Goal: Task Accomplishment & Management: Use online tool/utility

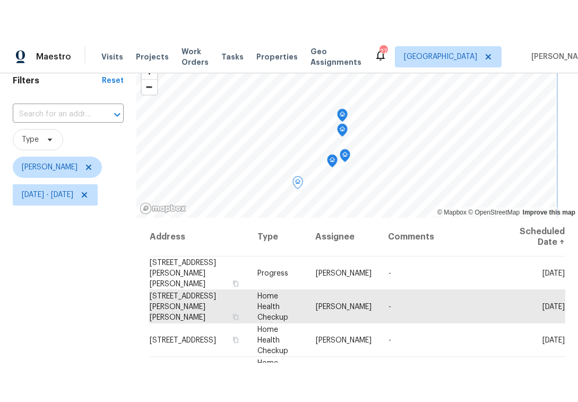
scroll to position [47, 0]
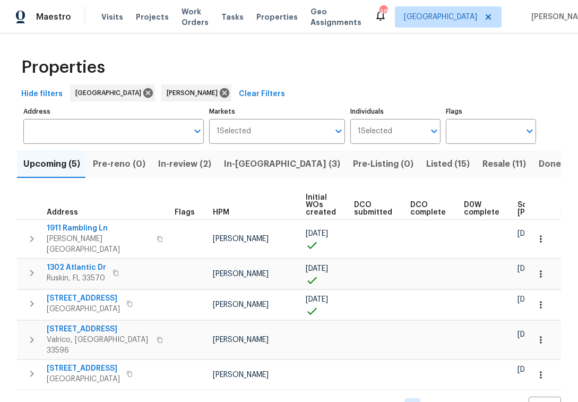
click at [63, 129] on input "Address" at bounding box center [105, 131] width 164 height 25
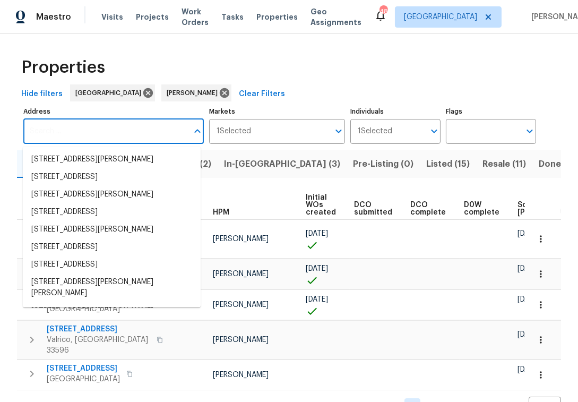
paste input "11158 Golden Silence Dr, Riverview"
type input "11158 Golden Silence Dr, Riverview"
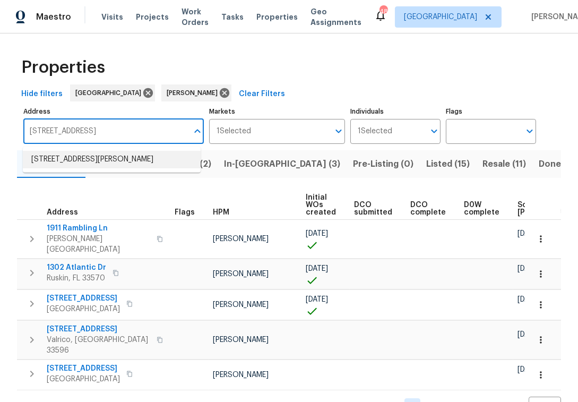
click at [104, 155] on li "11158 Golden Silence Dr Riverview FL 33579" at bounding box center [112, 160] width 178 height 18
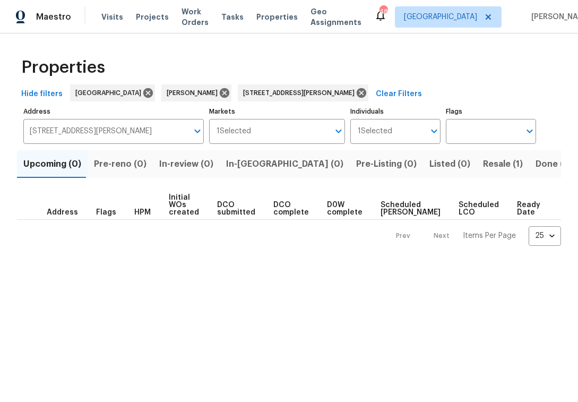
click at [483, 162] on span "Resale (1)" at bounding box center [503, 164] width 40 height 15
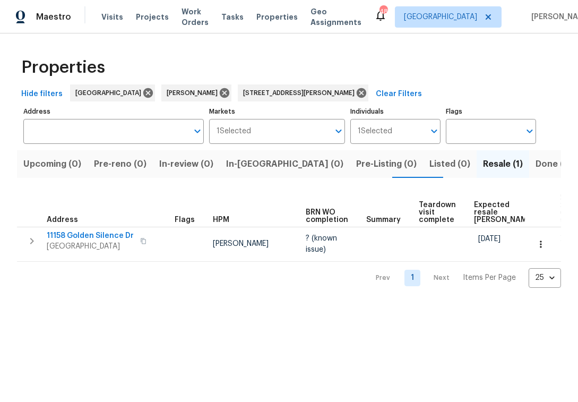
type input "11158 Golden Silence Dr Riverview FL 33579"
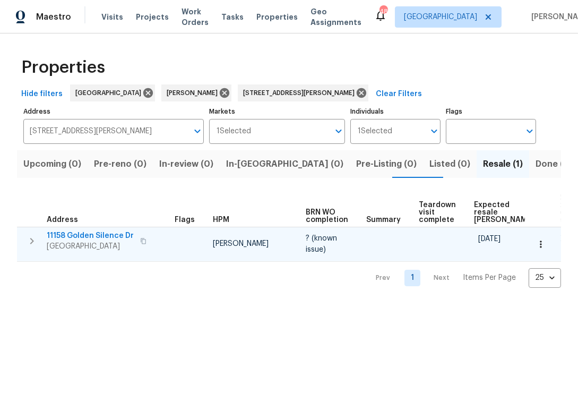
click at [141, 241] on icon "button" at bounding box center [143, 241] width 6 height 6
click at [93, 238] on span "11158 Golden Silence Dr" at bounding box center [90, 235] width 87 height 11
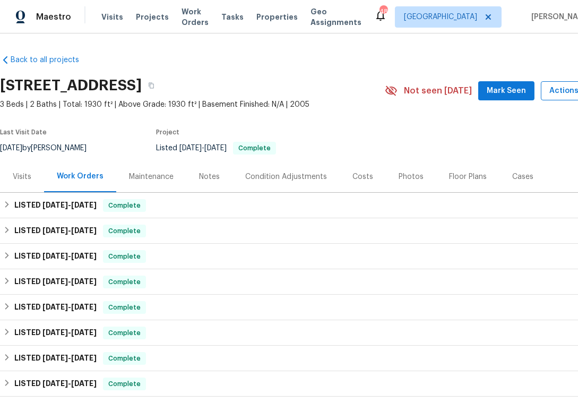
click at [563, 90] on span "Actions" at bounding box center [570, 90] width 42 height 13
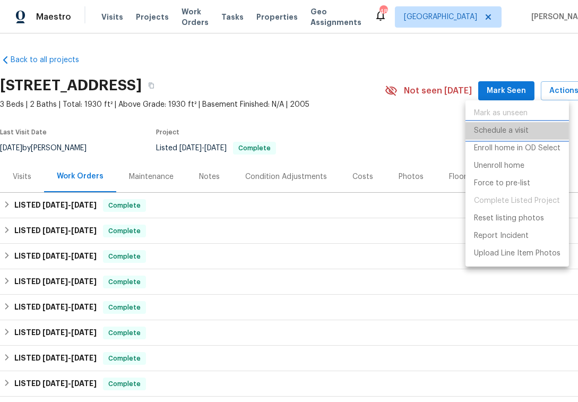
click at [517, 127] on p "Schedule a visit" at bounding box center [501, 130] width 55 height 11
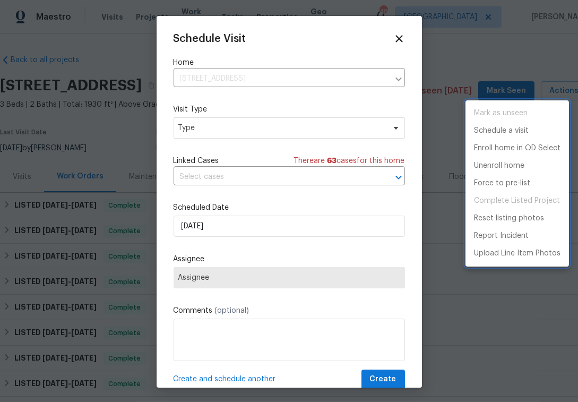
click at [233, 128] on div at bounding box center [289, 201] width 578 height 402
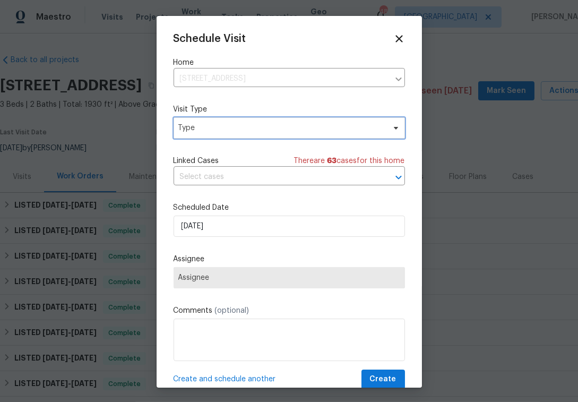
click at [233, 128] on span "Type" at bounding box center [281, 128] width 206 height 11
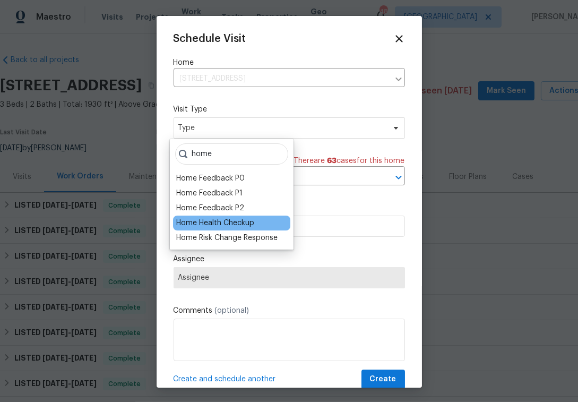
type input "home"
click at [228, 224] on div "Home Health Checkup" at bounding box center [215, 223] width 78 height 11
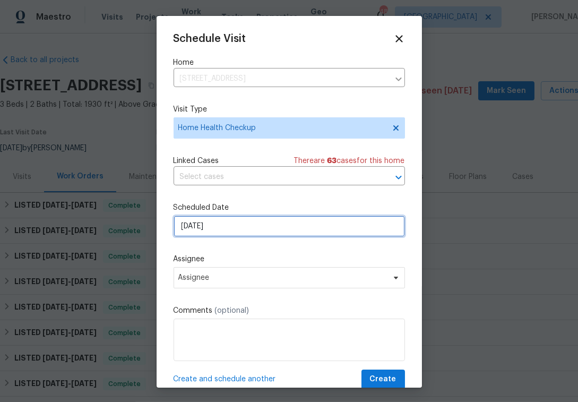
click at [259, 229] on input "9/22/2025" at bounding box center [288, 225] width 231 height 21
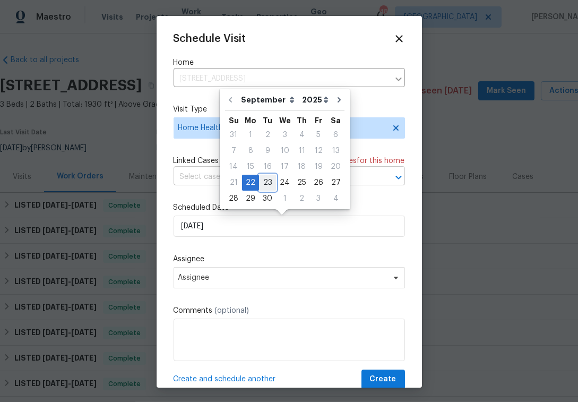
drag, startPoint x: 267, startPoint y: 181, endPoint x: 272, endPoint y: 186, distance: 6.4
click at [268, 182] on div "23" at bounding box center [267, 182] width 17 height 15
type input "9/23/2025"
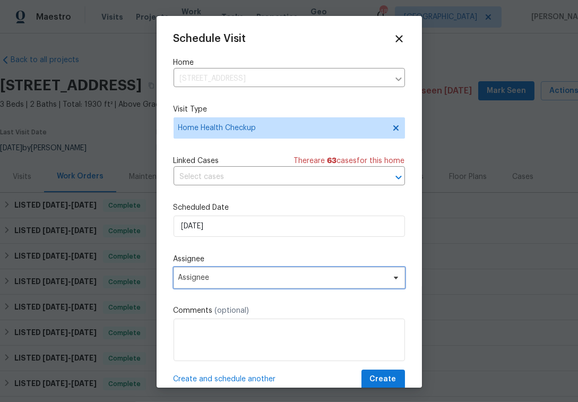
click at [280, 280] on span "Assignee" at bounding box center [282, 277] width 208 height 8
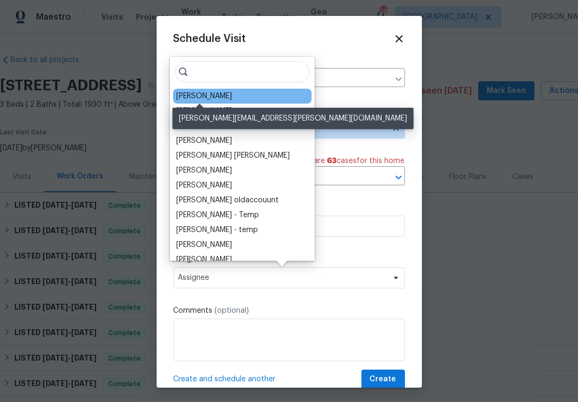
click at [213, 96] on div "[PERSON_NAME]" at bounding box center [204, 96] width 56 height 11
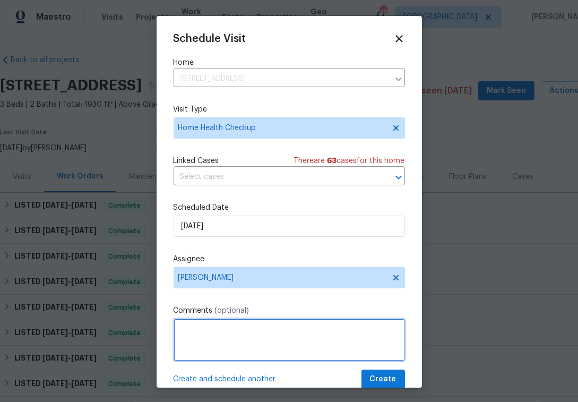
click at [237, 328] on textarea at bounding box center [288, 339] width 231 height 42
paste textarea "https://opendoor.slack.com/archives/C3VTL79TM/p1758579461102839"
type textarea "Gate Latch Feedback https://opendoor.slack.com/archives/C3VTL79TM/p175857946110…"
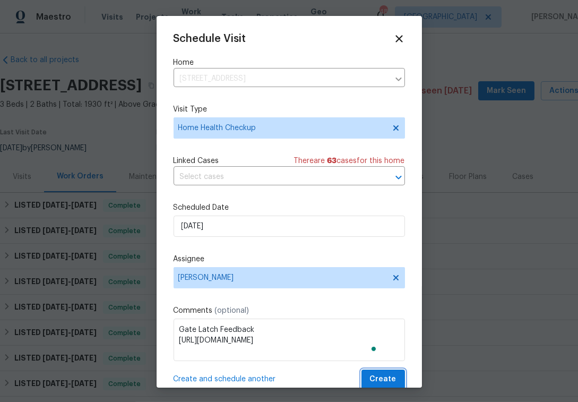
click at [380, 380] on span "Create" at bounding box center [383, 378] width 27 height 13
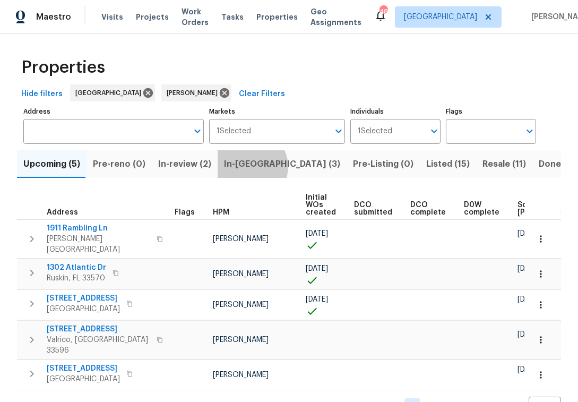
click at [244, 167] on span "In-[GEOGRAPHIC_DATA] (3)" at bounding box center [282, 164] width 116 height 15
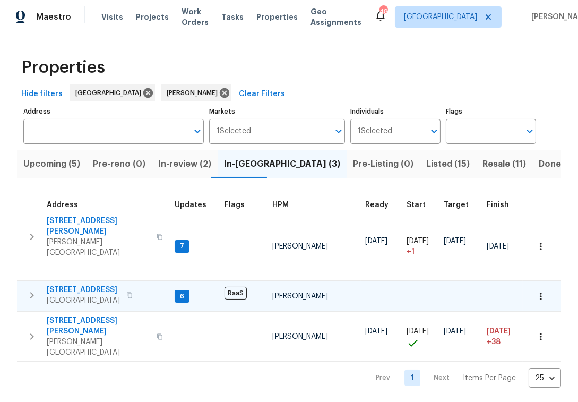
click at [88, 284] on span "[STREET_ADDRESS]" at bounding box center [83, 289] width 73 height 11
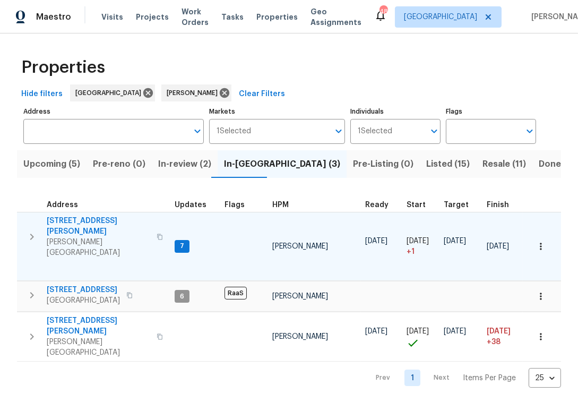
click at [89, 223] on span "[STREET_ADDRESS][PERSON_NAME]" at bounding box center [98, 225] width 103 height 21
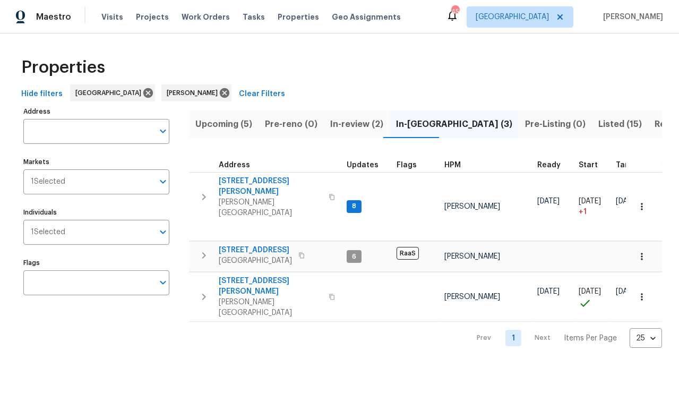
click at [225, 126] on span "Upcoming (5)" at bounding box center [223, 124] width 57 height 15
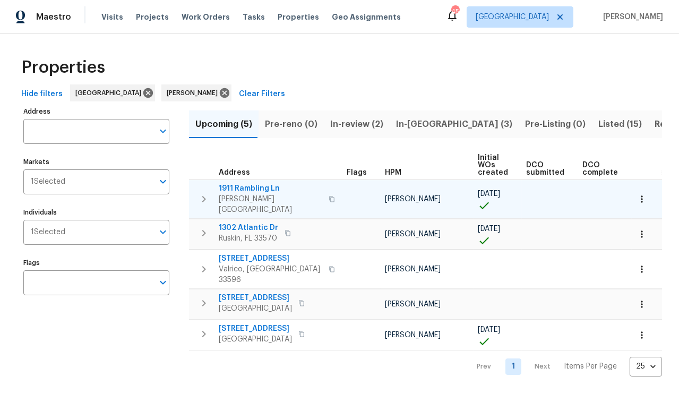
click at [328, 196] on icon "button" at bounding box center [331, 199] width 6 height 6
click at [208, 194] on icon "button" at bounding box center [203, 199] width 13 height 13
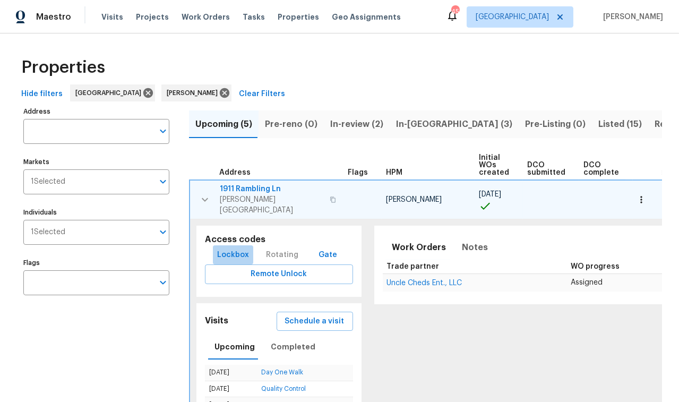
click at [238, 248] on span "Lockbox" at bounding box center [233, 254] width 32 height 13
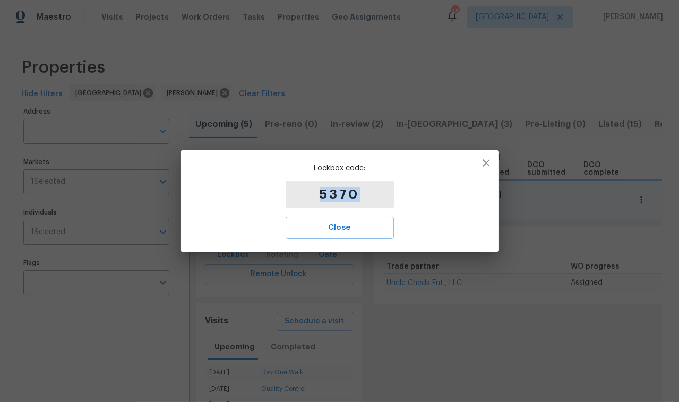
drag, startPoint x: 358, startPoint y: 197, endPoint x: 321, endPoint y: 194, distance: 36.7
click at [321, 194] on p "5370" at bounding box center [339, 194] width 108 height 28
copy p "5370"
click at [342, 223] on span "Close" at bounding box center [339, 228] width 85 height 14
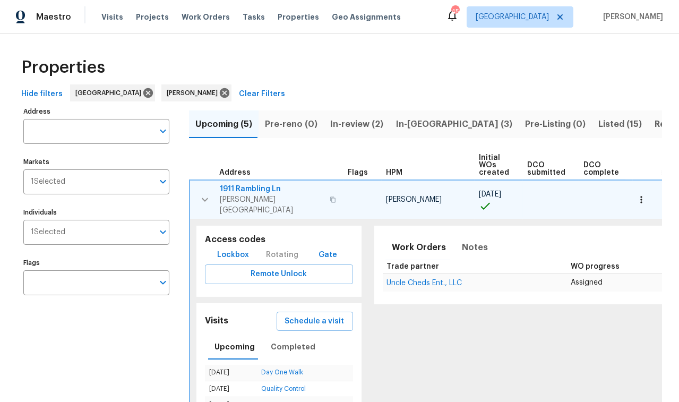
click at [323, 248] on span "Gate" at bounding box center [327, 254] width 25 height 13
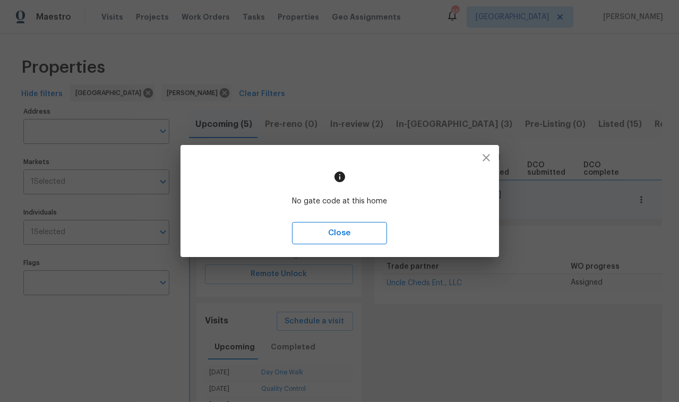
click at [347, 234] on span "Close" at bounding box center [339, 233] width 72 height 14
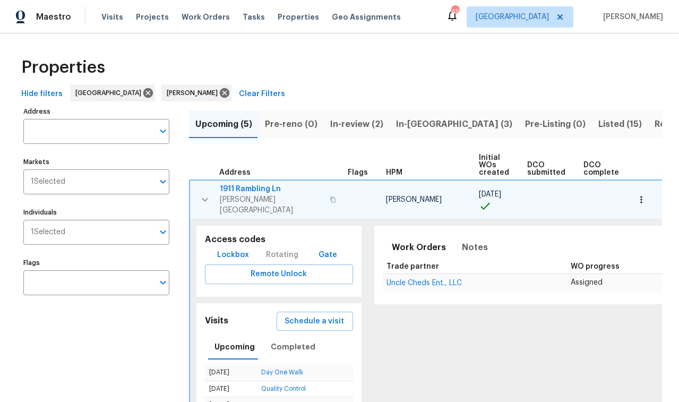
click at [252, 188] on span "1911 Rambling Ln" at bounding box center [271, 189] width 103 height 11
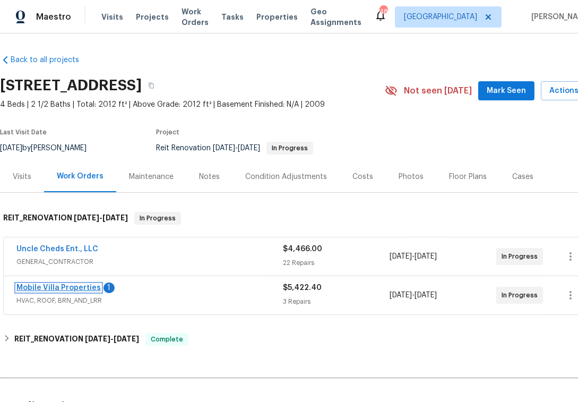
click at [54, 289] on link "Mobile Villa Properties" at bounding box center [58, 287] width 84 height 7
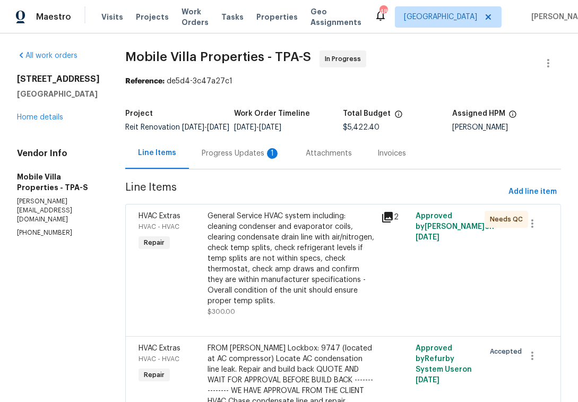
click at [202, 159] on div "Progress Updates 1" at bounding box center [241, 153] width 79 height 11
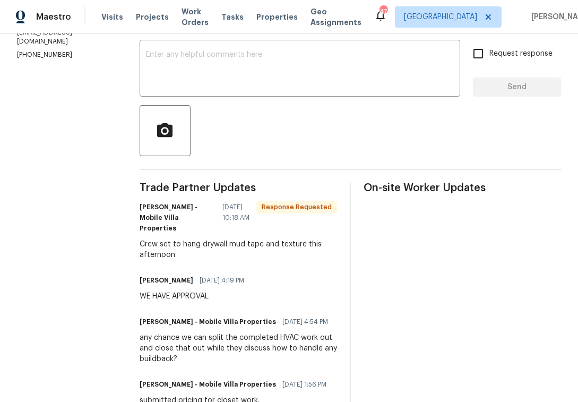
scroll to position [63, 0]
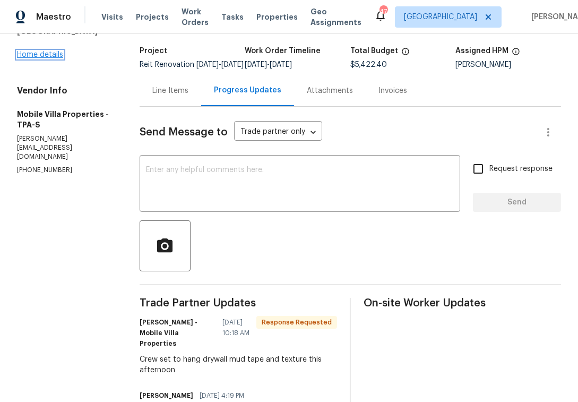
click at [50, 56] on link "Home details" at bounding box center [40, 54] width 46 height 7
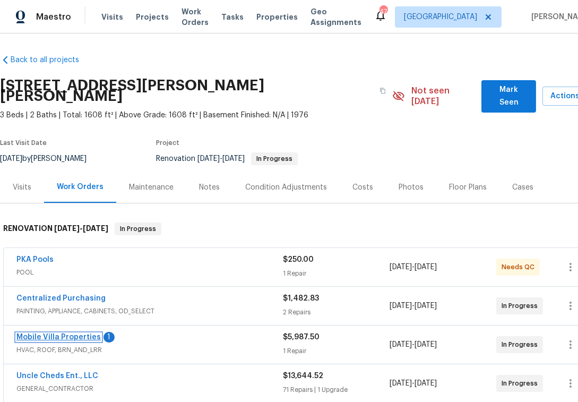
click at [86, 333] on link "Mobile Villa Properties" at bounding box center [58, 336] width 84 height 7
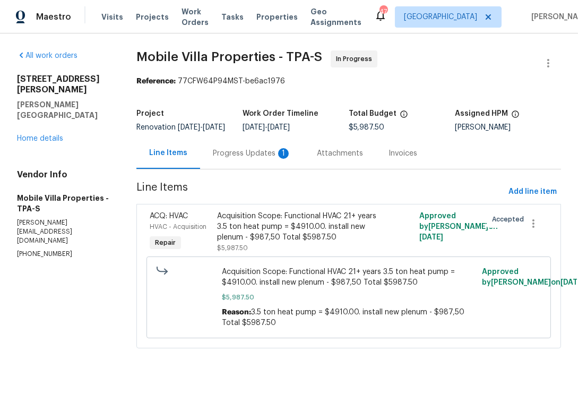
click at [241, 159] on div "Progress Updates 1" at bounding box center [252, 153] width 79 height 11
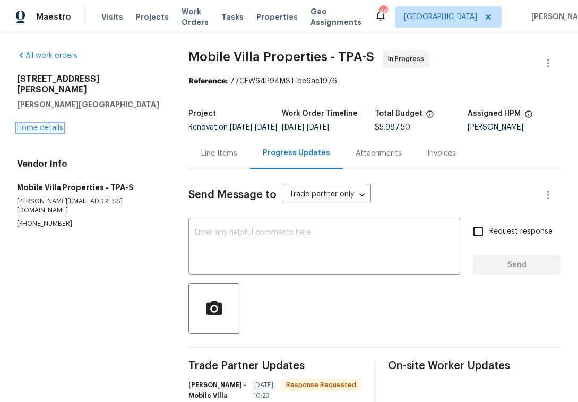
click at [49, 124] on link "Home details" at bounding box center [40, 127] width 46 height 7
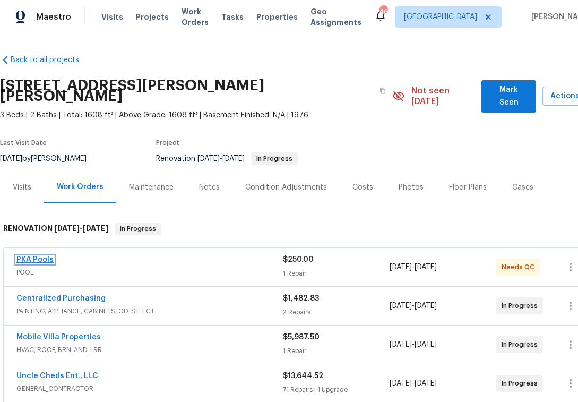
click at [44, 256] on link "PKA Pools" at bounding box center [34, 259] width 37 height 7
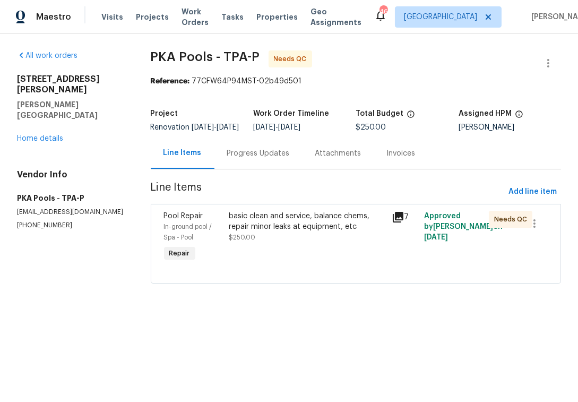
click at [266, 159] on div "Progress Updates" at bounding box center [258, 153] width 63 height 11
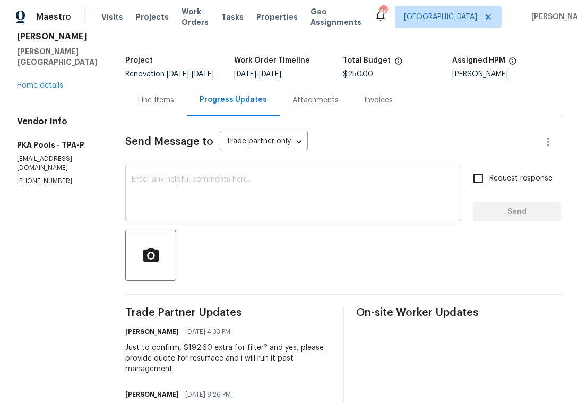
scroll to position [125, 0]
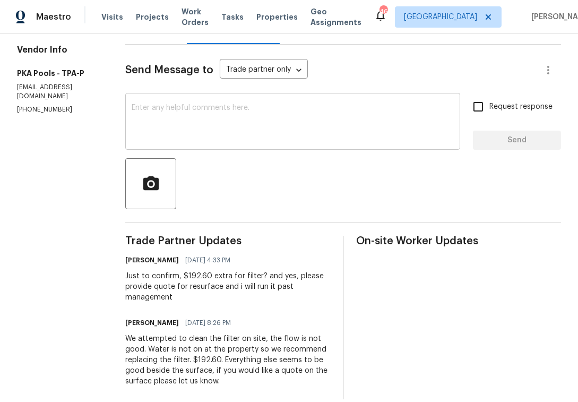
click at [254, 140] on textarea at bounding box center [293, 122] width 322 height 37
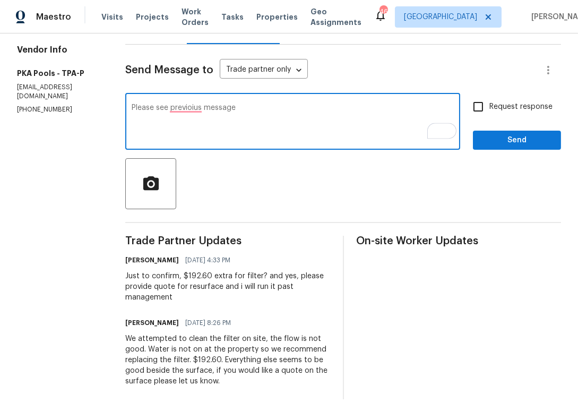
type textarea "Please see previoius message"
click at [476, 115] on input "Request response" at bounding box center [478, 107] width 22 height 22
checkbox input "true"
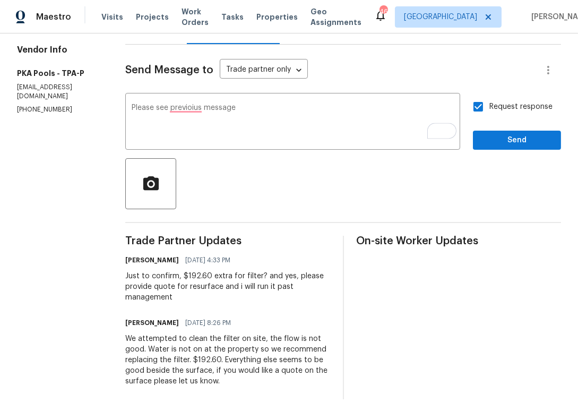
click at [525, 162] on div "Send Message to Trade partner only Trade partner only ​ Please see previoius me…" at bounding box center [343, 222] width 436 height 354
click at [170, 118] on textarea "Please see previoius message" at bounding box center [293, 122] width 322 height 37
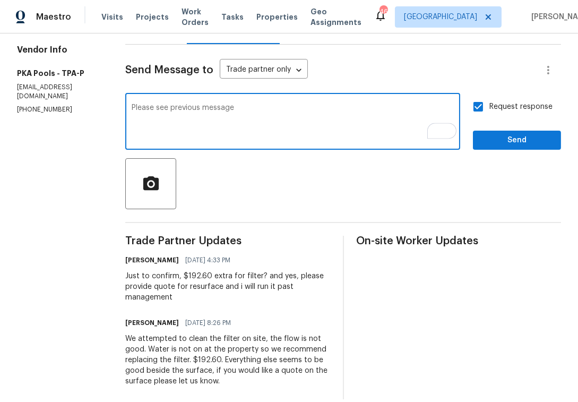
type textarea "Please see previous message"
click at [518, 147] on span "Send" at bounding box center [516, 140] width 71 height 13
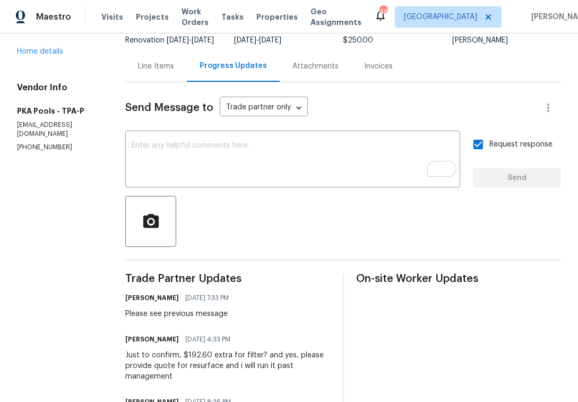
scroll to position [68, 0]
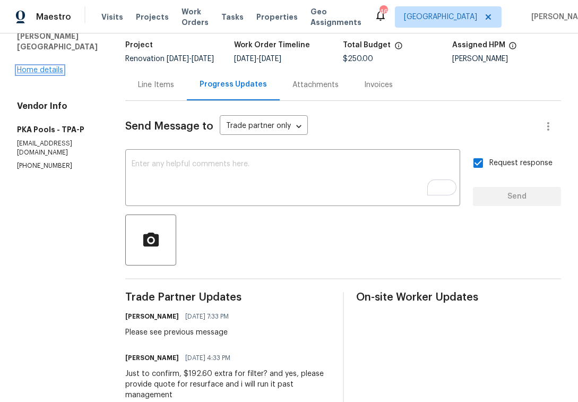
click at [42, 66] on link "Home details" at bounding box center [40, 69] width 46 height 7
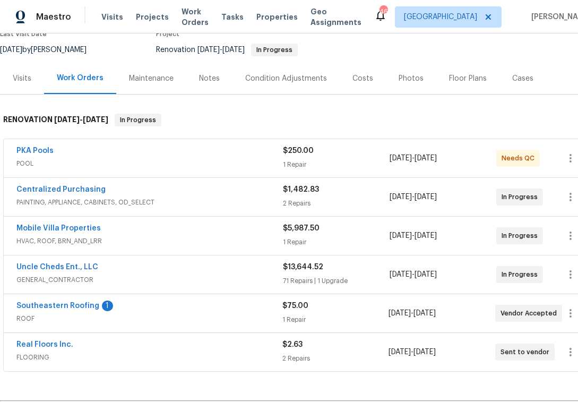
scroll to position [125, 0]
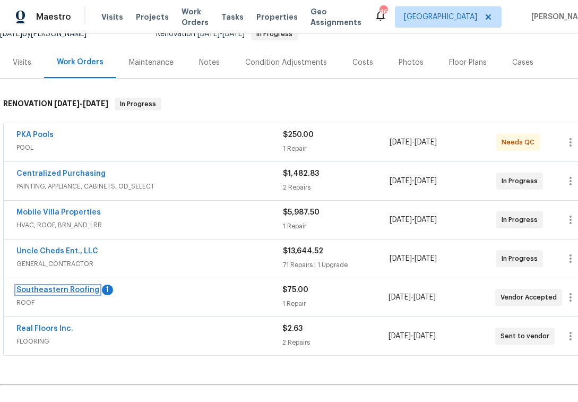
click at [72, 286] on link "Southeastern Roofing" at bounding box center [57, 289] width 83 height 7
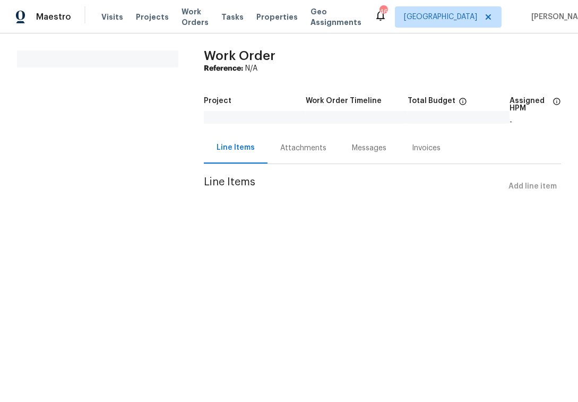
click at [72, 226] on html "Maestro Visits Projects Work Orders Tasks Properties Geo Assignments 46 Tampa P…" at bounding box center [289, 113] width 578 height 226
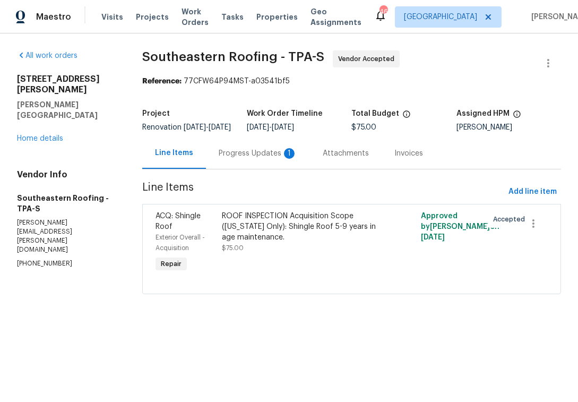
click at [235, 159] on div "Progress Updates 1" at bounding box center [258, 153] width 79 height 11
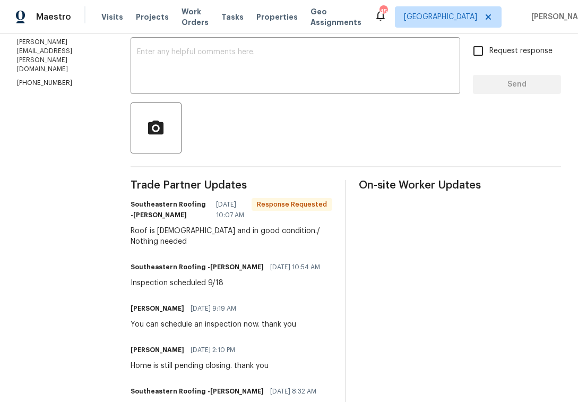
scroll to position [183, 0]
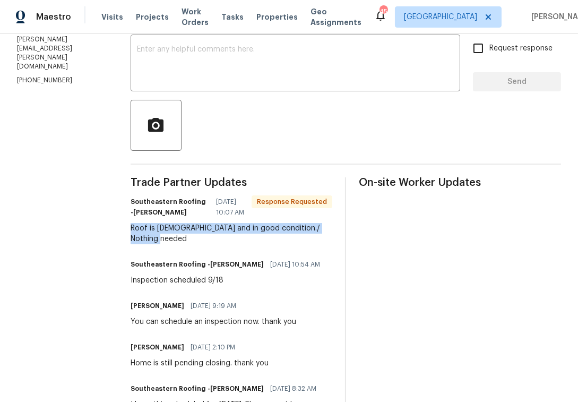
drag, startPoint x: 161, startPoint y: 245, endPoint x: 126, endPoint y: 237, distance: 35.8
click at [126, 237] on div "All work orders 1109 Bryan Rd Brandon, FL 33511 Home details Vendor Info Southe…" at bounding box center [289, 160] width 578 height 621
copy div "Roof is 3 months old and in good condition./ Nothing needed"
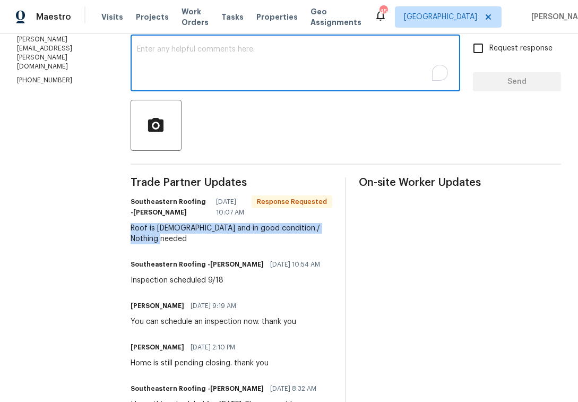
click at [237, 83] on textarea "To enrich screen reader interactions, please activate Accessibility in Grammarl…" at bounding box center [295, 64] width 317 height 37
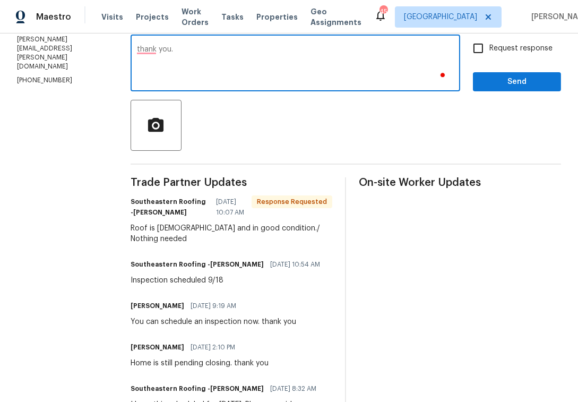
type textarea "thank you."
click at [499, 89] on span "Send" at bounding box center [516, 81] width 71 height 13
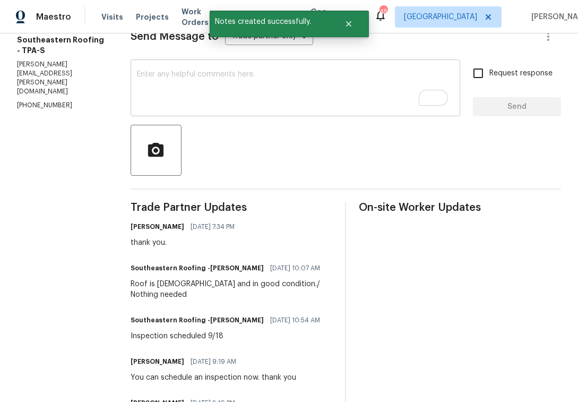
scroll to position [0, 0]
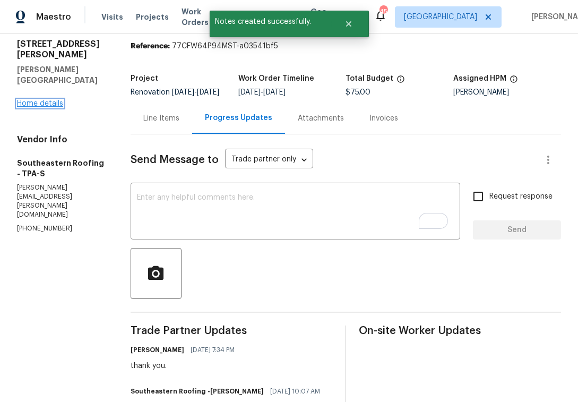
click at [41, 100] on link "Home details" at bounding box center [40, 103] width 46 height 7
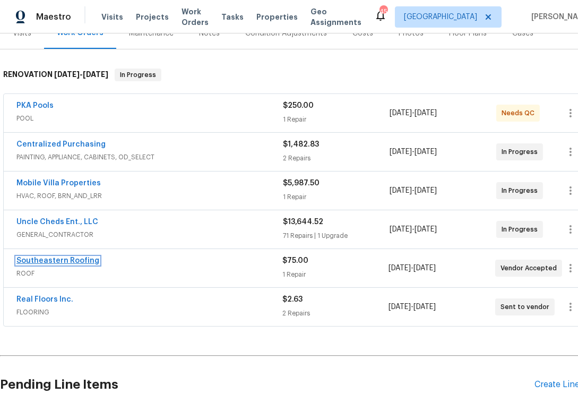
click at [81, 257] on link "Southeastern Roofing" at bounding box center [57, 260] width 83 height 7
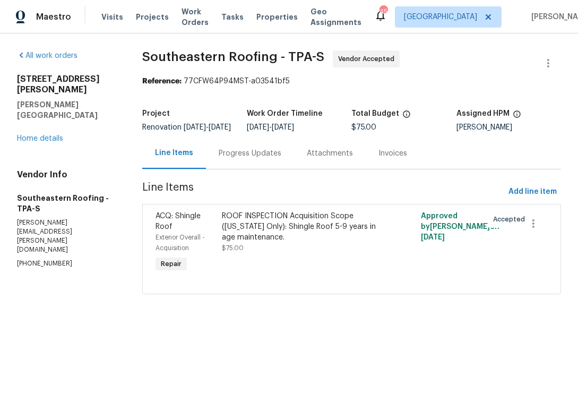
click at [247, 159] on div "Progress Updates" at bounding box center [250, 153] width 63 height 11
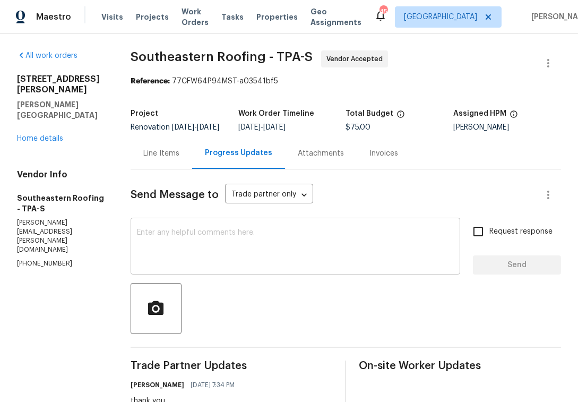
click at [257, 246] on textarea at bounding box center [295, 247] width 317 height 37
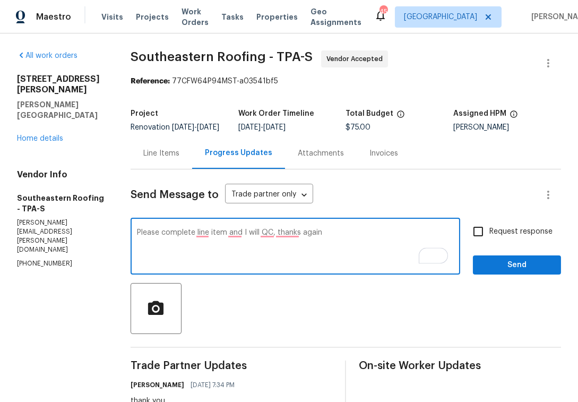
type textarea "Please complete line item and I will QC, thanks again"
click at [503, 270] on span "Send" at bounding box center [516, 264] width 71 height 13
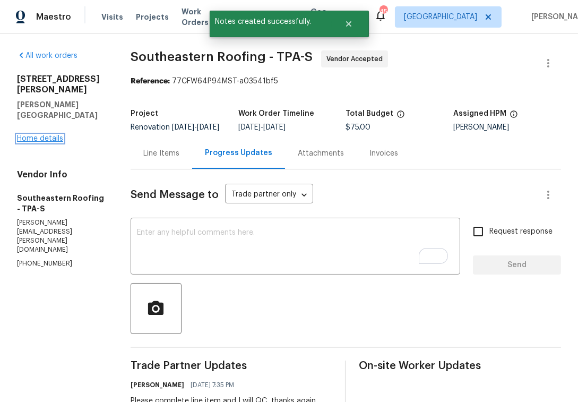
click at [42, 135] on link "Home details" at bounding box center [40, 138] width 46 height 7
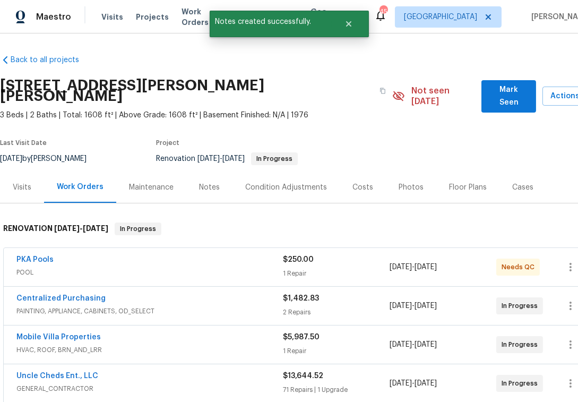
click at [220, 179] on div "Notes" at bounding box center [209, 186] width 46 height 31
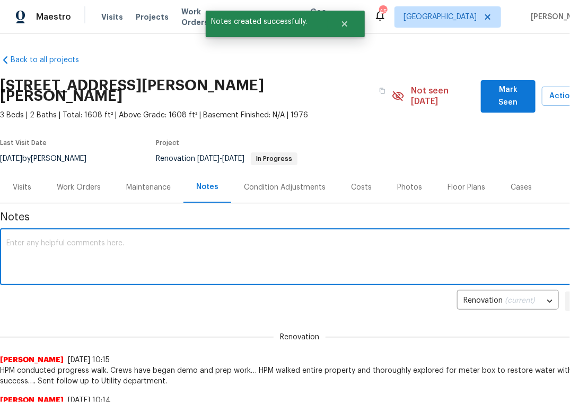
click at [158, 241] on textarea "To enrich screen reader interactions, please activate Accessibility in Grammarl…" at bounding box center [299, 257] width 587 height 37
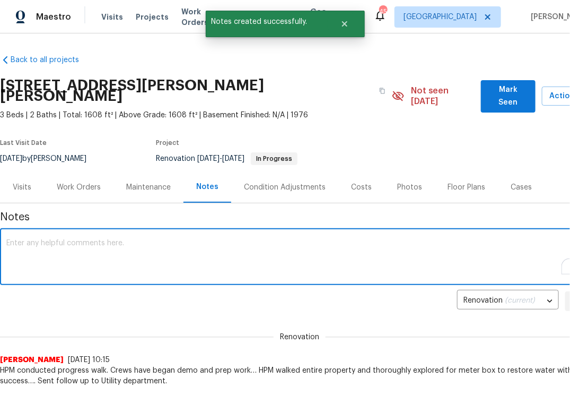
paste textarea "Roof is 3 months old and in good condition./ Nothing needed"
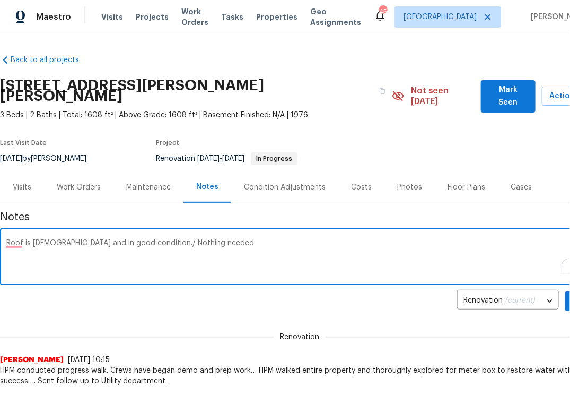
click at [150, 244] on textarea "Roof is 3 months old and in good condition./ Nothing needed" at bounding box center [299, 257] width 587 height 37
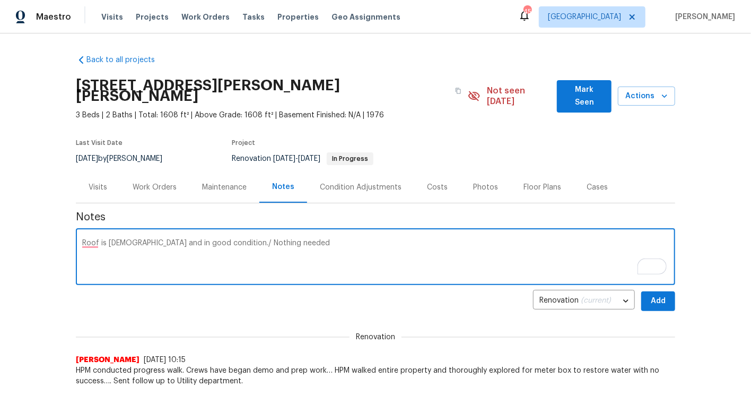
type textarea "Roof is 3 months old and in good condition./ Nothing needed"
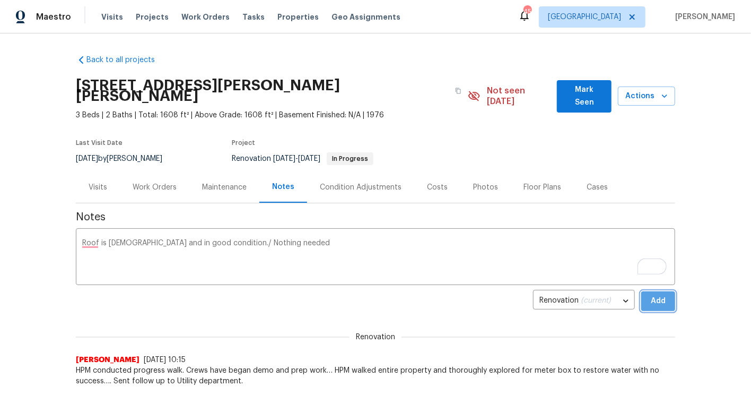
click at [577, 291] on button "Add" at bounding box center [658, 301] width 34 height 20
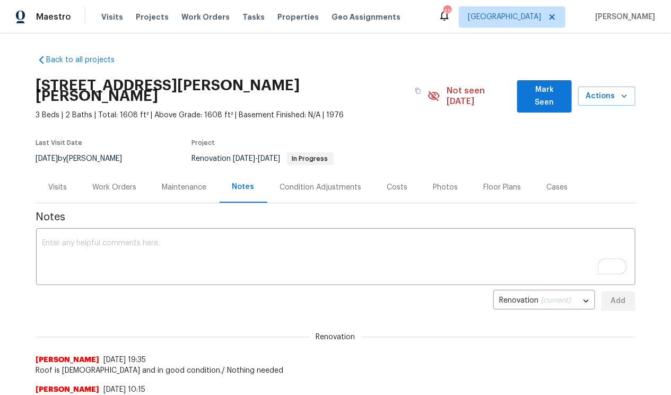
click at [109, 182] on div "Work Orders" at bounding box center [115, 187] width 44 height 11
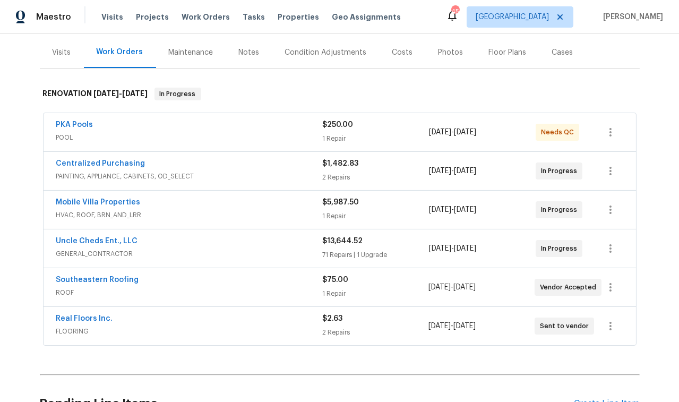
scroll to position [136, 0]
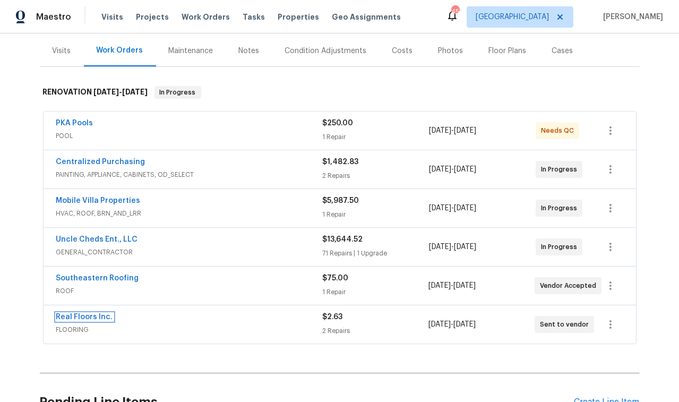
click at [97, 313] on link "Real Floors Inc." at bounding box center [84, 316] width 57 height 7
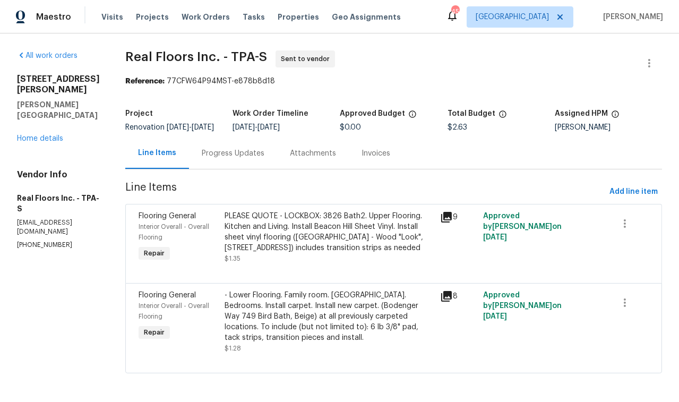
click at [327, 253] on div "PLEASE QUOTE - LOCKBOX: 3826 Bath2. Upper Flooring. Kitchen and Living. Install…" at bounding box center [328, 232] width 209 height 42
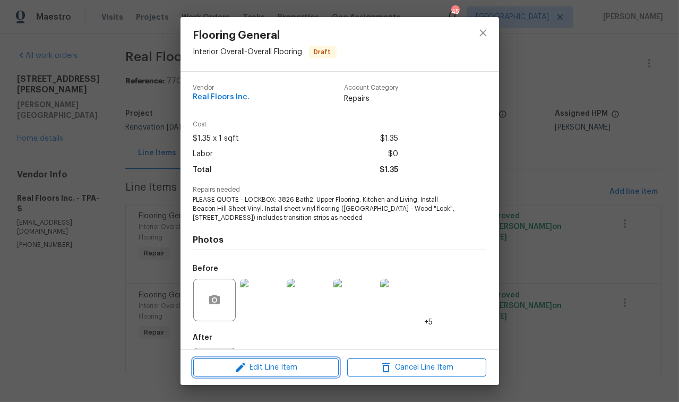
click at [267, 370] on span "Edit Line Item" at bounding box center [265, 367] width 139 height 13
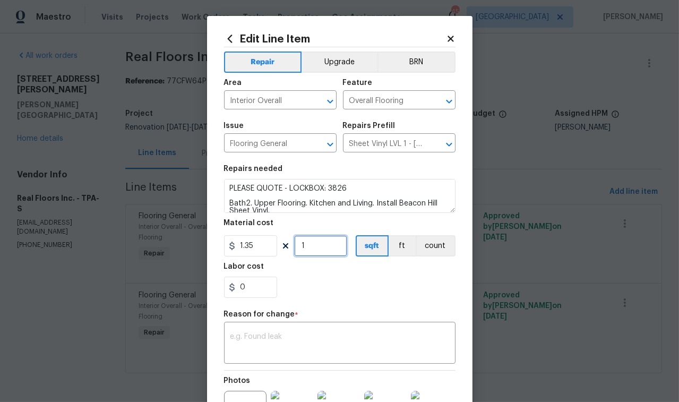
drag, startPoint x: 315, startPoint y: 248, endPoint x: 274, endPoint y: 251, distance: 41.0
click at [274, 251] on div "1.35 1 sqft ft count" at bounding box center [339, 245] width 231 height 21
type input "1775"
click at [354, 281] on div "0" at bounding box center [339, 286] width 231 height 21
click at [324, 343] on textarea at bounding box center [339, 344] width 219 height 22
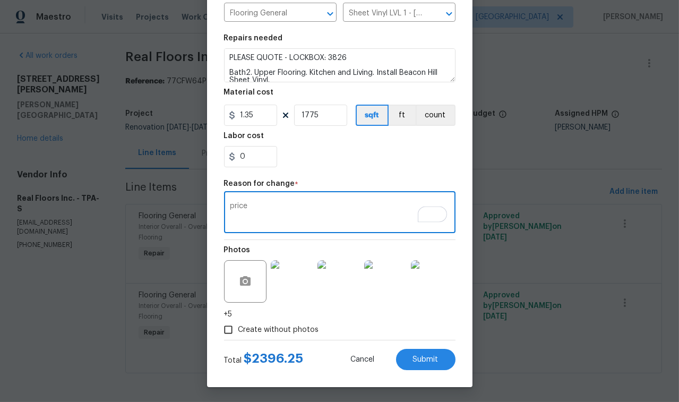
scroll to position [131, 0]
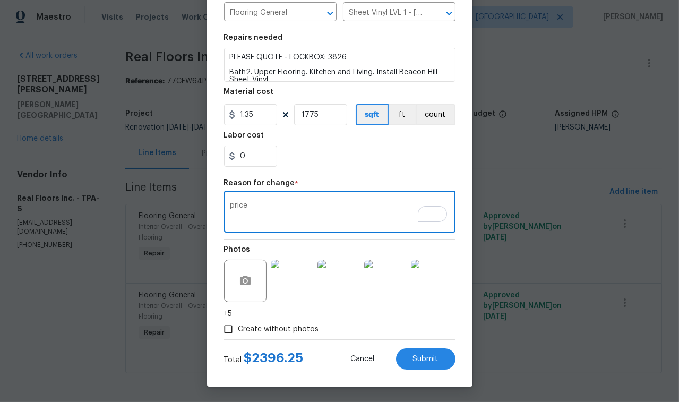
type textarea "price"
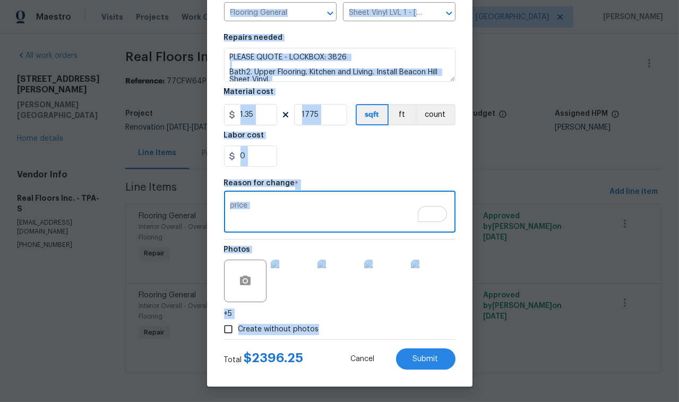
scroll to position [133, 0]
drag, startPoint x: 330, startPoint y: 333, endPoint x: 474, endPoint y: 445, distance: 182.2
click at [474, 401] on html "Maestro Visits Projects Work Orders Tasks Properties Geo Assignments 45 Tampa P…" at bounding box center [339, 201] width 679 height 402
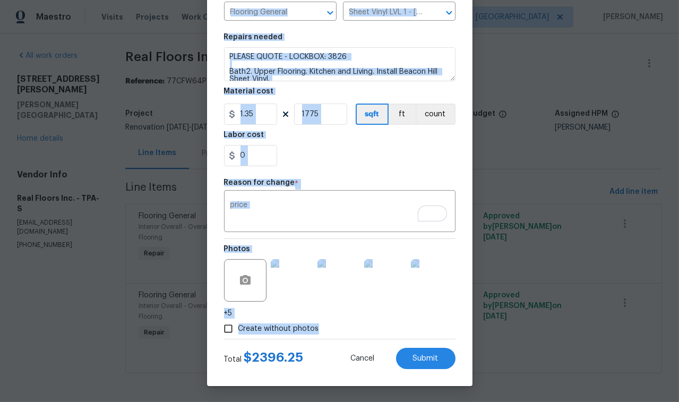
click at [71, 288] on body "Maestro Visits Projects Work Orders Tasks Properties Geo Assignments 45 Tampa P…" at bounding box center [339, 201] width 679 height 402
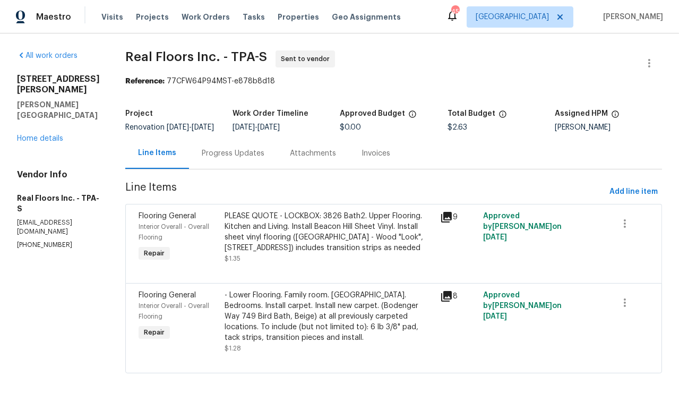
scroll to position [0, 0]
click at [129, 346] on div "Flooring General Interior Overall - Overall Flooring Repair - Lower Flooring. F…" at bounding box center [393, 328] width 536 height 90
click at [67, 303] on section "All work orders 1109 Bryan Rd Brandon, FL 33511 Home details Vendor Info Real F…" at bounding box center [58, 217] width 83 height 335
click at [261, 225] on div "PLEASE QUOTE - LOCKBOX: 3826 Bath2. Upper Flooring. Kitchen and Living. Install…" at bounding box center [328, 232] width 209 height 42
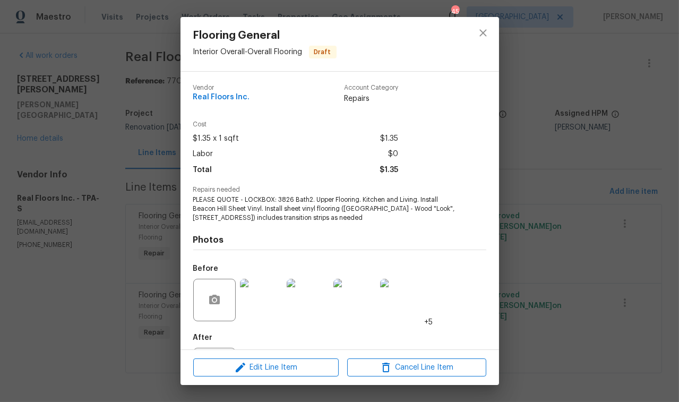
scroll to position [51, 0]
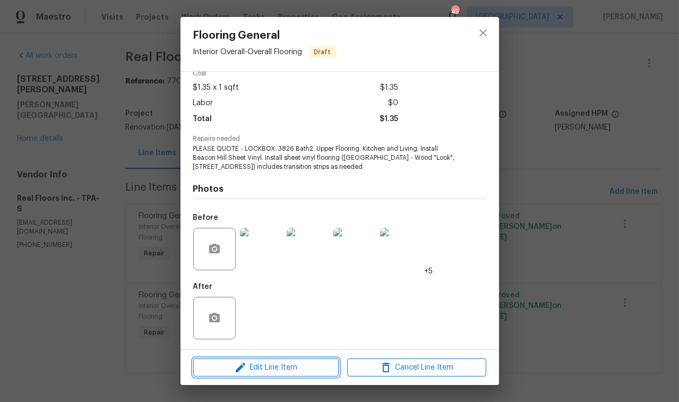
click at [277, 365] on span "Edit Line Item" at bounding box center [265, 367] width 139 height 13
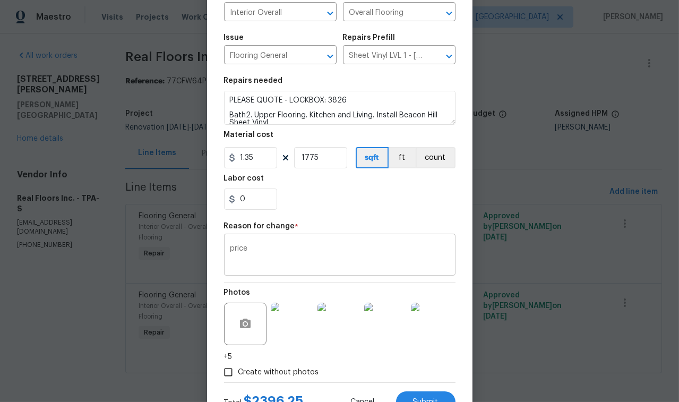
scroll to position [133, 0]
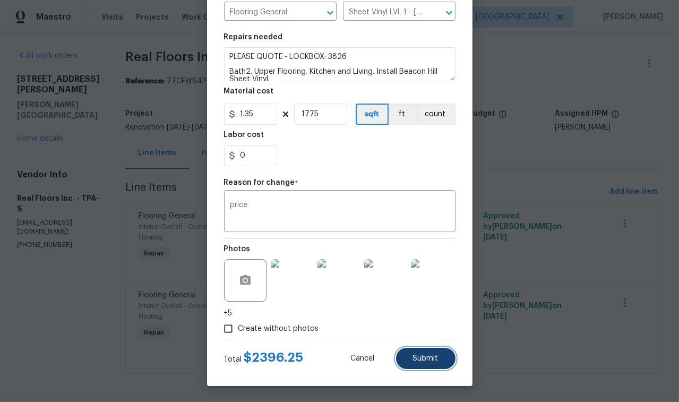
click at [433, 362] on button "Submit" at bounding box center [425, 358] width 59 height 21
type input "1"
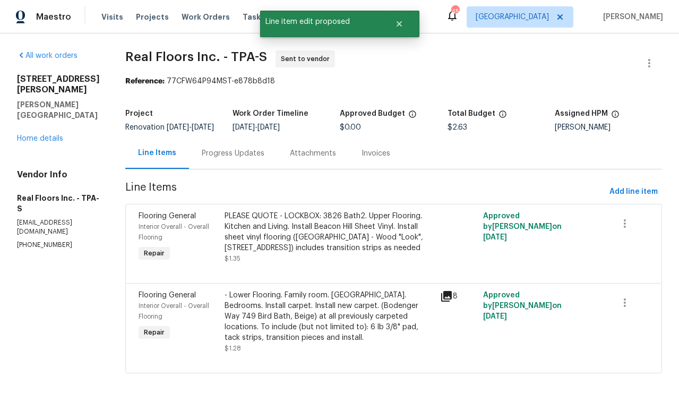
scroll to position [0, 0]
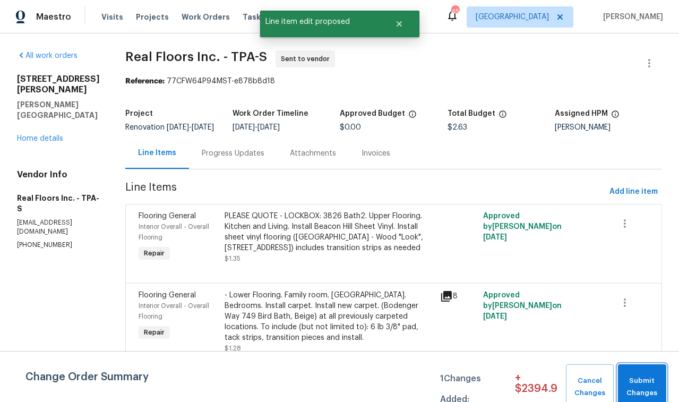
click at [577, 385] on span "Submit Changes" at bounding box center [642, 387] width 38 height 24
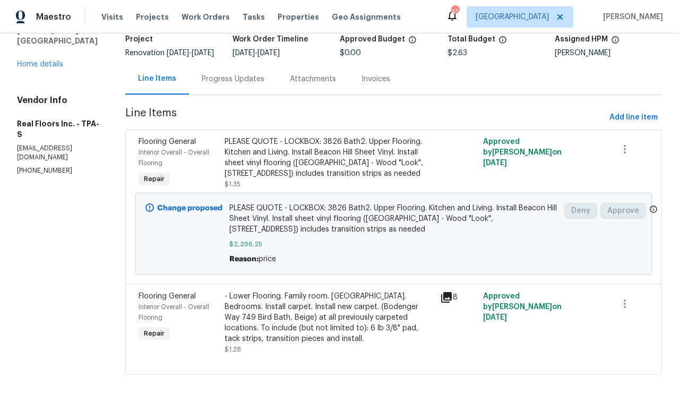
scroll to position [91, 0]
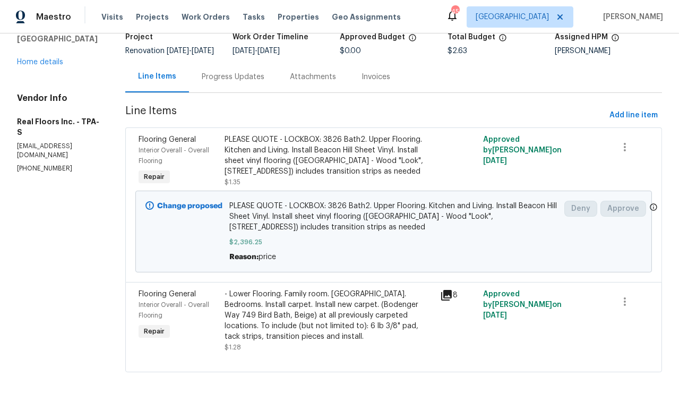
click at [310, 327] on div "- Lower Flooring. Family room. Hallway. Bedrooms. Install carpet. Install new c…" at bounding box center [328, 315] width 209 height 53
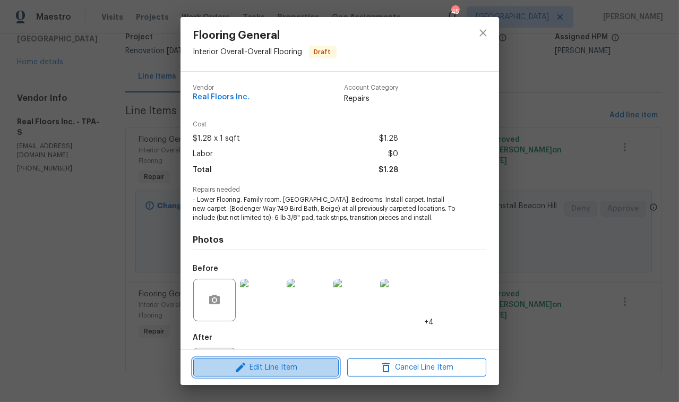
click at [293, 365] on span "Edit Line Item" at bounding box center [265, 367] width 139 height 13
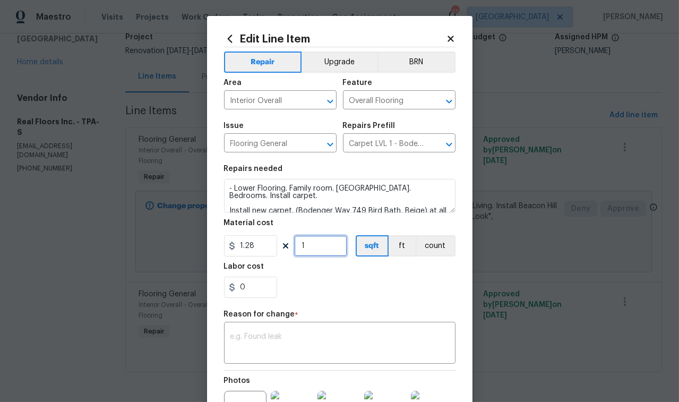
click at [315, 251] on input "1" at bounding box center [320, 245] width 53 height 21
drag, startPoint x: 311, startPoint y: 249, endPoint x: 279, endPoint y: 250, distance: 32.9
click at [279, 250] on div "1.28 1 sqft ft count" at bounding box center [339, 245] width 231 height 21
type input "902"
click at [94, 289] on body "Maestro Visits Projects Work Orders Tasks Properties Geo Assignments 45 Tampa P…" at bounding box center [339, 201] width 679 height 402
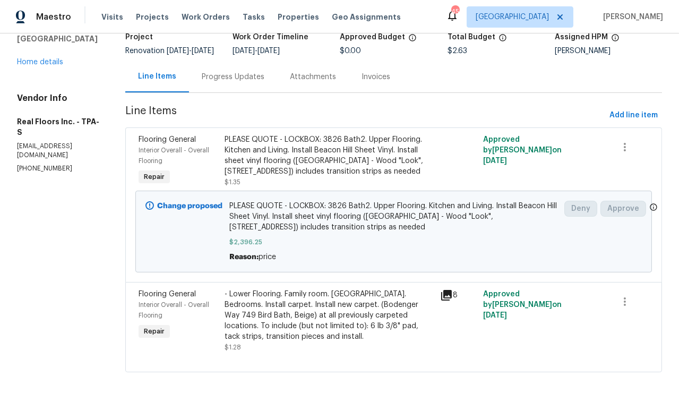
click at [334, 158] on div "PLEASE QUOTE - LOCKBOX: 3826 Bath2. Upper Flooring. Kitchen and Living. Install…" at bounding box center [328, 155] width 209 height 42
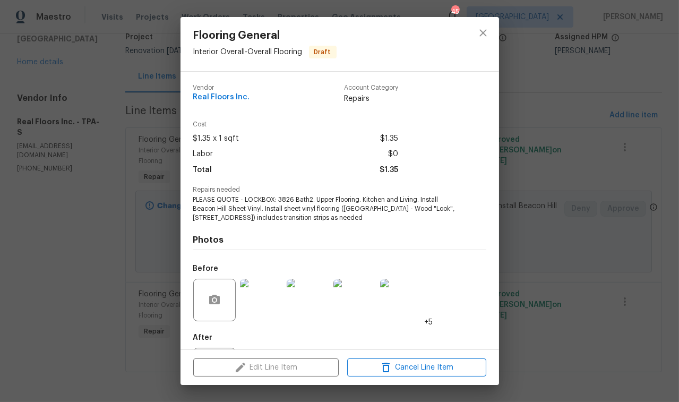
click at [96, 289] on div "Flooring General Interior Overall - Overall Flooring Draft Vendor Real Floors I…" at bounding box center [339, 201] width 679 height 402
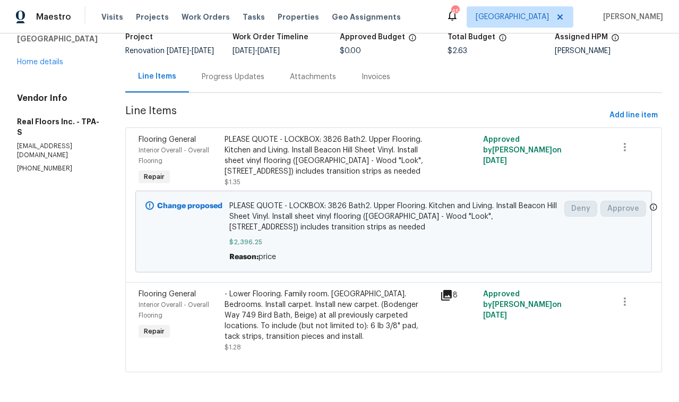
click at [315, 303] on div "- Lower Flooring. Family room. Hallway. Bedrooms. Install carpet. Install new c…" at bounding box center [328, 315] width 209 height 53
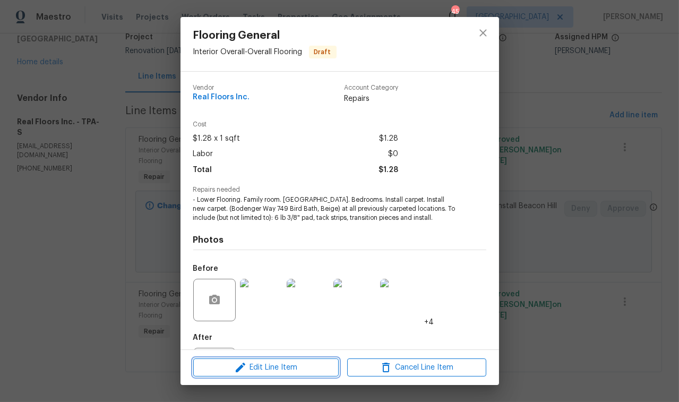
click at [281, 362] on span "Edit Line Item" at bounding box center [265, 367] width 139 height 13
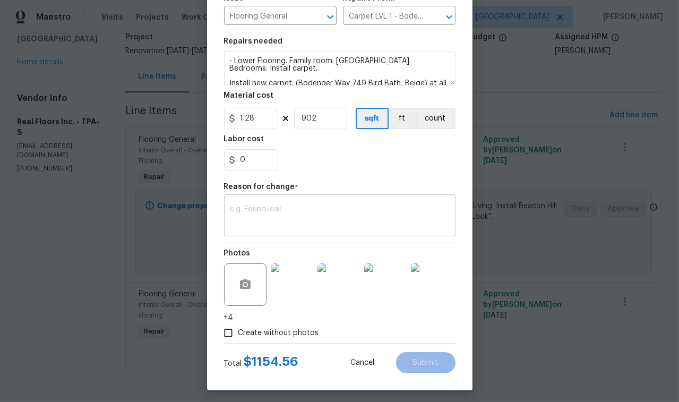
scroll to position [133, 0]
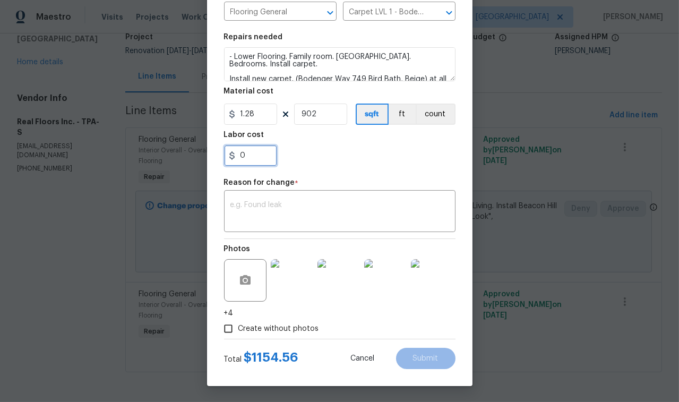
click at [270, 158] on input "0" at bounding box center [250, 155] width 53 height 21
type input "2"
click at [289, 212] on textarea at bounding box center [339, 212] width 219 height 22
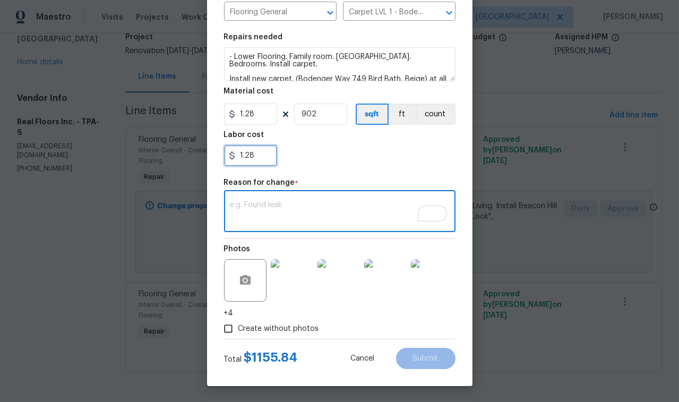
click at [239, 153] on input "1.28" at bounding box center [250, 155] width 53 height 21
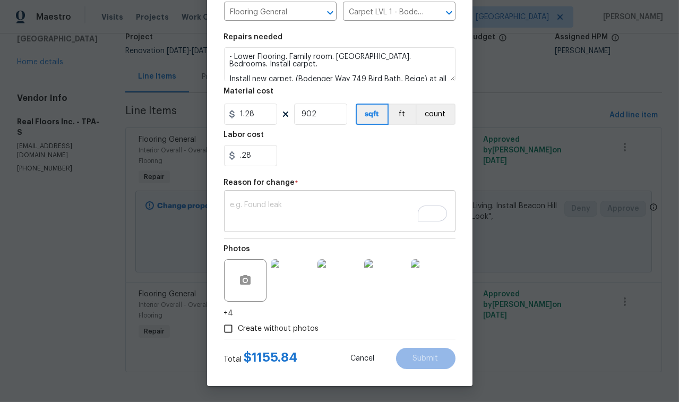
type input "0.28"
click at [275, 210] on textarea "To enrich screen reader interactions, please activate Accessibility in Grammarl…" at bounding box center [339, 212] width 219 height 22
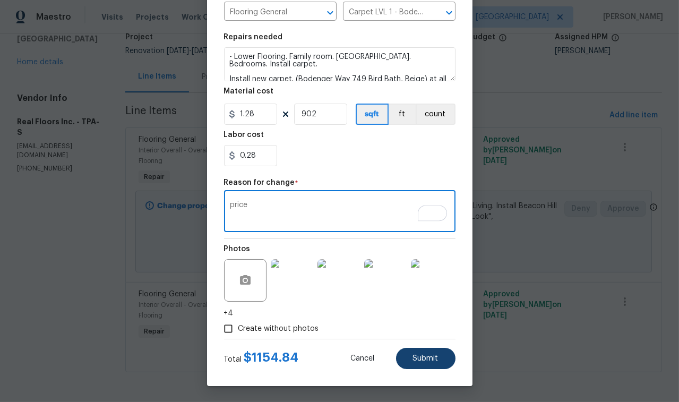
type textarea "price"
click at [404, 359] on button "Submit" at bounding box center [425, 358] width 59 height 21
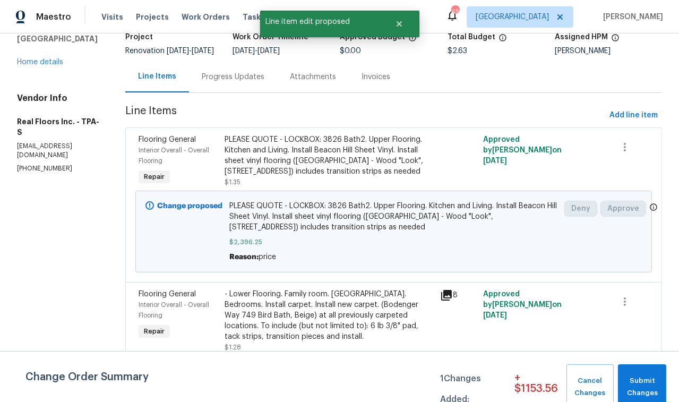
scroll to position [0, 0]
click at [577, 379] on span "Submit Changes" at bounding box center [642, 387] width 38 height 24
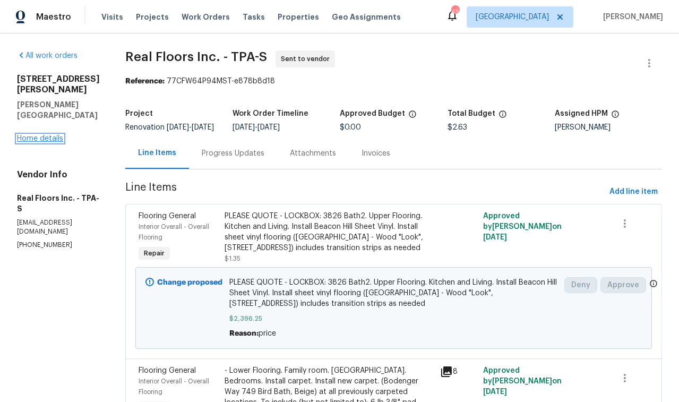
click at [56, 135] on link "Home details" at bounding box center [40, 138] width 46 height 7
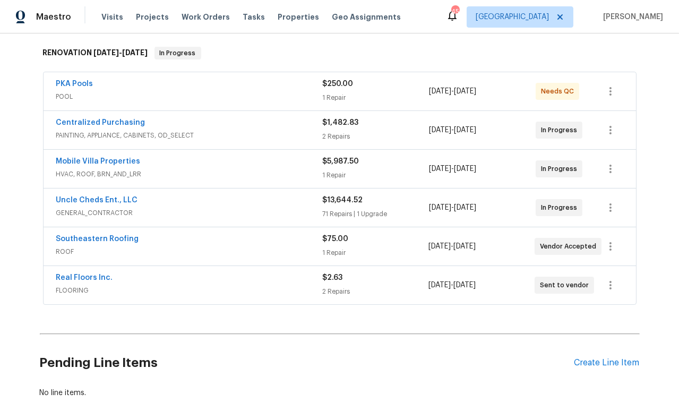
scroll to position [191, 0]
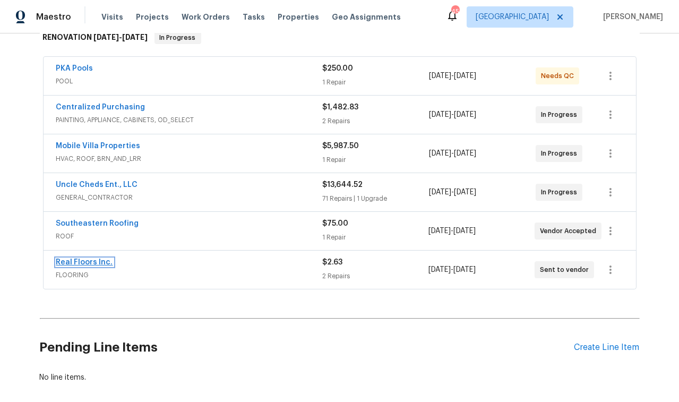
click at [97, 258] on link "Real Floors Inc." at bounding box center [84, 261] width 57 height 7
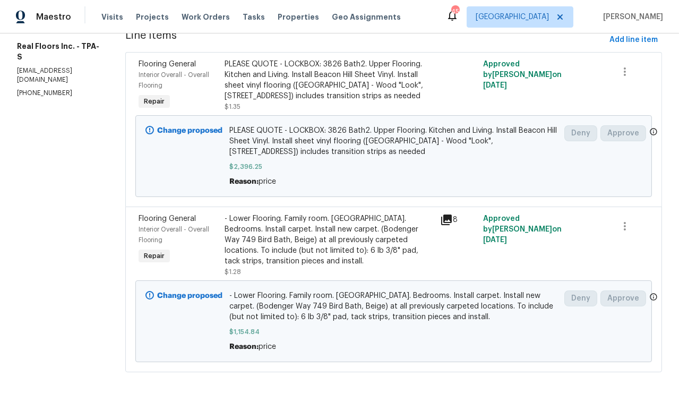
scroll to position [167, 0]
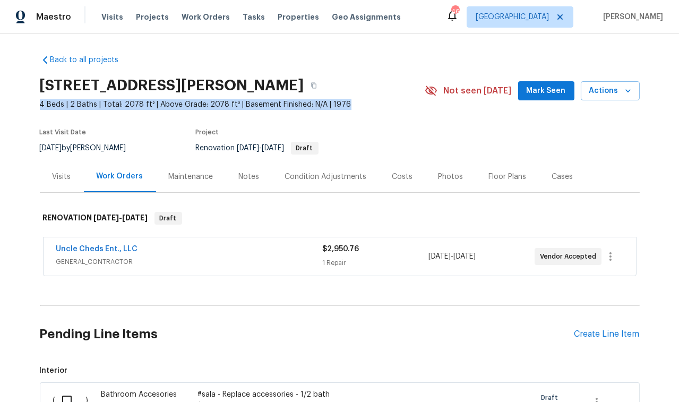
drag, startPoint x: 37, startPoint y: 106, endPoint x: 340, endPoint y: 105, distance: 303.5
click at [341, 105] on span "4 Beds | 2 Baths | Total: 2078 ft² | Above Grade: 2078 ft² | Basement Finished:…" at bounding box center [232, 104] width 385 height 11
copy span "4 Beds | 2 Baths | Total: 2078 ft² | Above Grade: 2078 ft² | Basement Finished:…"
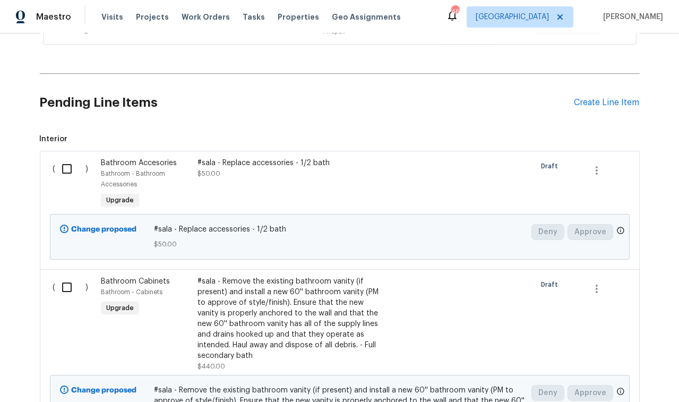
scroll to position [239, 0]
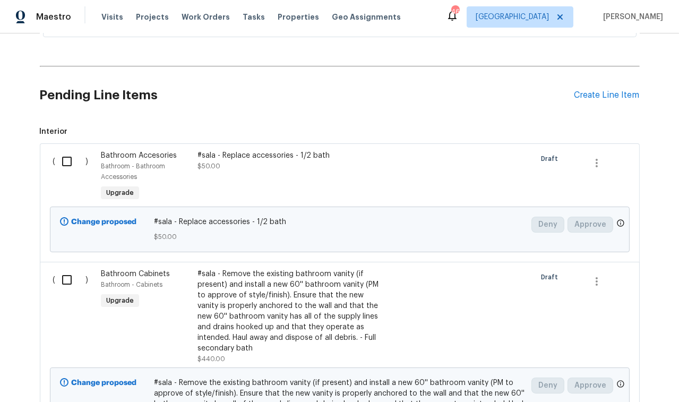
click at [238, 172] on div "#sala - Replace accessories - 1/2 bath $50.00" at bounding box center [290, 176] width 193 height 59
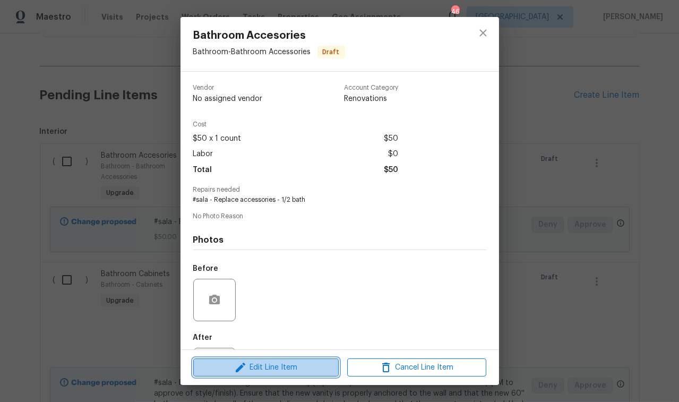
click at [280, 363] on span "Edit Line Item" at bounding box center [265, 367] width 139 height 13
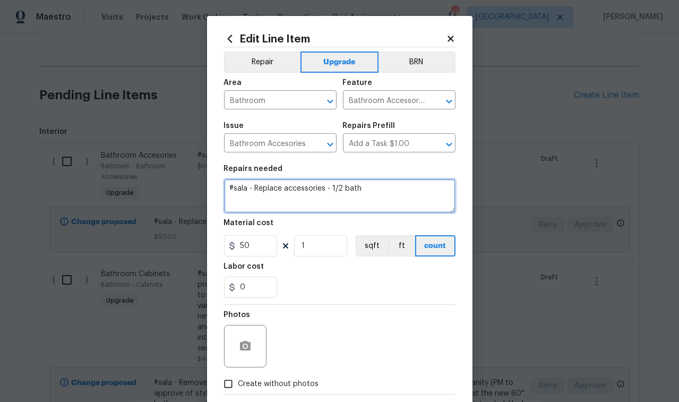
click at [384, 193] on textarea "#sala - Replace accessories - 1/2 bath" at bounding box center [339, 196] width 231 height 34
click at [412, 188] on textarea "#sala - Replace accessories - 1/2 bath PLEASE QUOTE" at bounding box center [339, 196] width 231 height 34
drag, startPoint x: 411, startPoint y: 188, endPoint x: 357, endPoint y: 190, distance: 54.2
click at [357, 190] on textarea "#sala - Replace accessories - 1/2 bath PLEASE QUOTE" at bounding box center [339, 196] width 231 height 34
type textarea "#sala - Replace accessories - 1/2 bath PLEASE QUOTE"
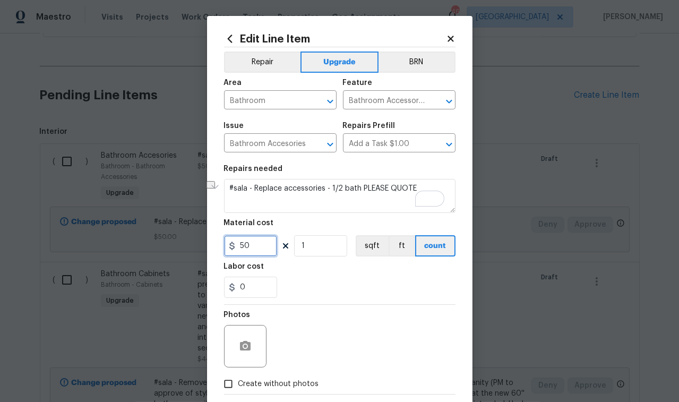
click at [252, 243] on input "50" at bounding box center [250, 245] width 53 height 21
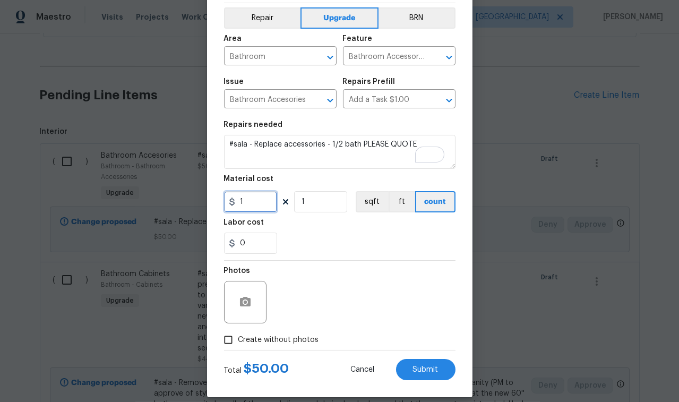
scroll to position [46, 0]
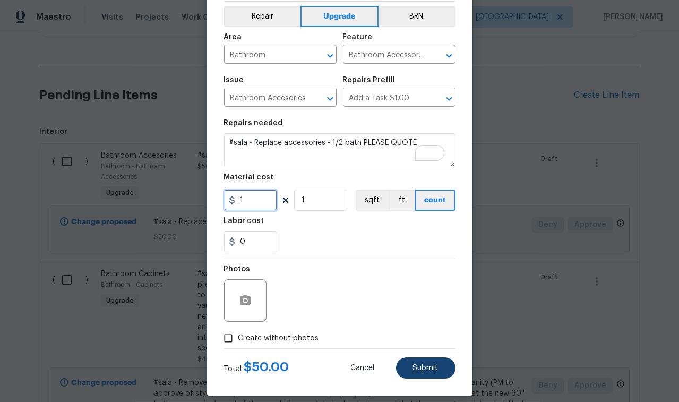
type input "1"
click at [427, 366] on span "Submit" at bounding box center [425, 368] width 25 height 8
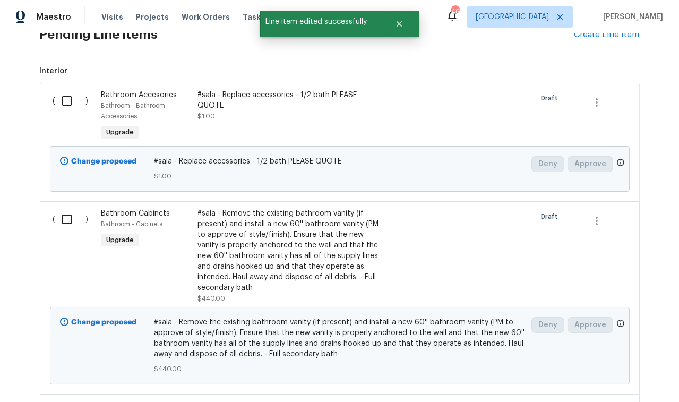
scroll to position [307, 0]
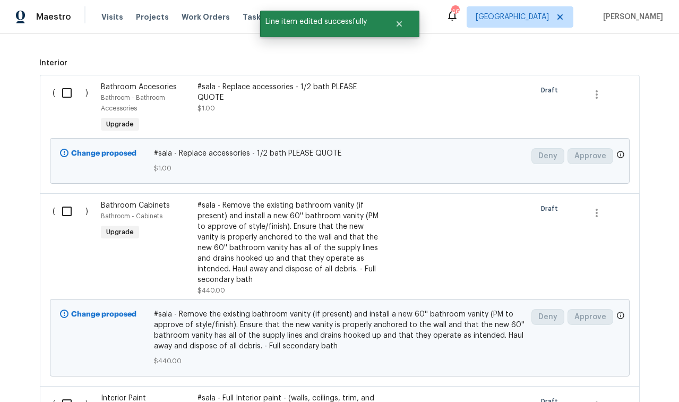
click at [268, 245] on div "#sala - Remove the existing bathroom vanity (if present) and install a new 60''…" at bounding box center [290, 242] width 187 height 85
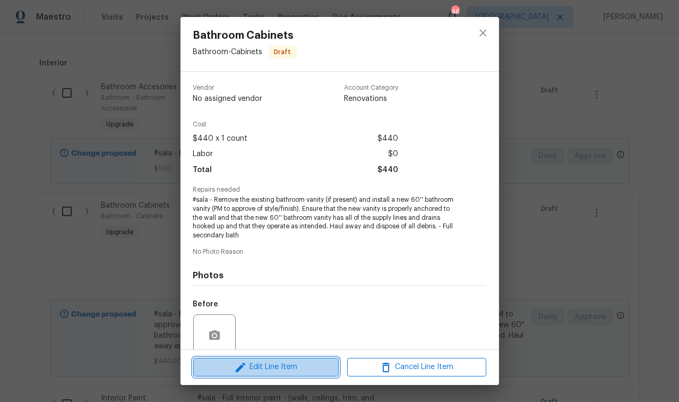
click at [283, 371] on span "Edit Line Item" at bounding box center [265, 366] width 139 height 13
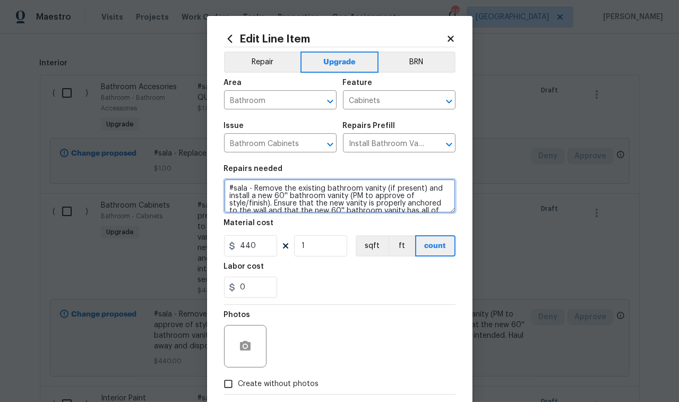
click at [225, 190] on textarea "#sala - Remove the existing bathroom vanity (if present) and install a new 60''…" at bounding box center [339, 196] width 231 height 34
click at [256, 189] on textarea "#sala - Remove the existing bathroom vanity (if present) and install a new 60''…" at bounding box center [339, 196] width 231 height 34
paste textarea "PLEASE QUOTE"
type textarea "PLEASE QUOTE #sala - Remove the existing bathroom vanity (if present) and insta…"
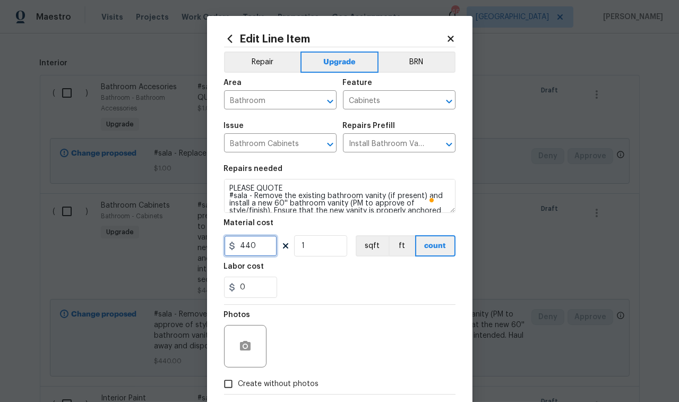
drag, startPoint x: 252, startPoint y: 246, endPoint x: 211, endPoint y: 249, distance: 41.5
click at [211, 249] on div "Edit Line Item Repair Upgrade BRN Area Bathroom ​ Feature Cabinets ​ Issue Bath…" at bounding box center [339, 228] width 265 height 425
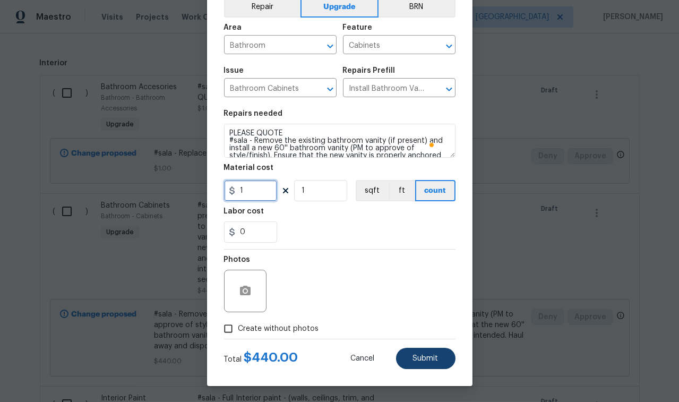
scroll to position [56, 0]
type input "1"
click at [436, 352] on button "Submit" at bounding box center [425, 358] width 59 height 21
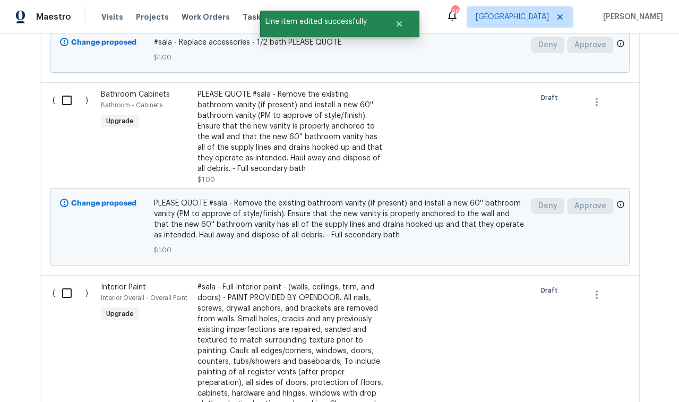
scroll to position [424, 0]
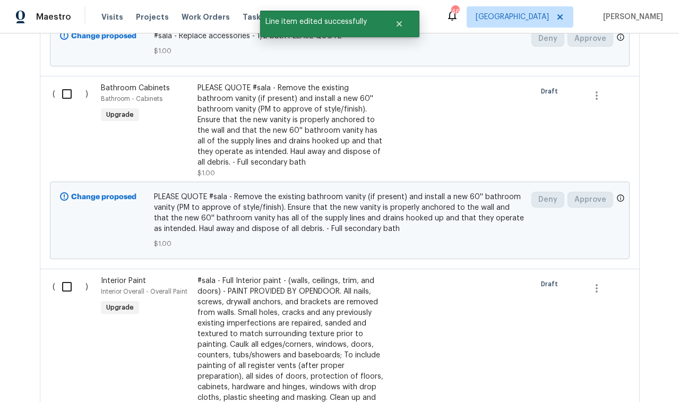
click at [282, 293] on div "#sala - Full Interior paint - (walls, ceilings, trim, and doors) - PAINT PROVID…" at bounding box center [290, 344] width 187 height 138
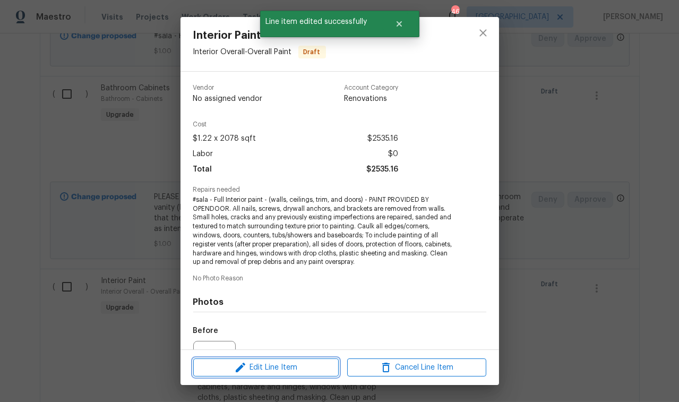
click at [286, 360] on button "Edit Line Item" at bounding box center [265, 367] width 145 height 19
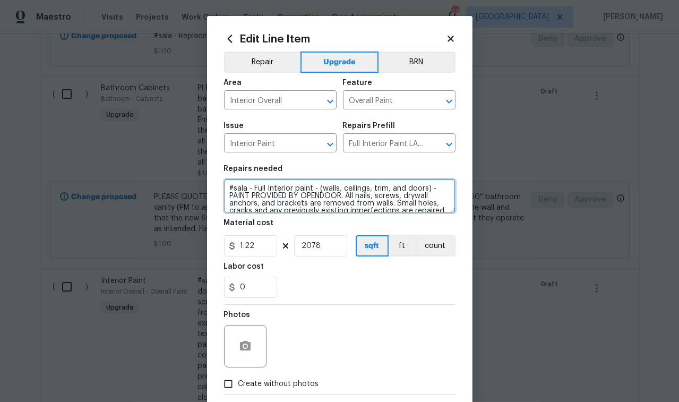
click at [225, 190] on textarea "#sala - Full Interior paint - (walls, ceilings, trim, and doors) - PAINT PROVID…" at bounding box center [339, 196] width 231 height 34
click at [253, 189] on textarea "#sala - Full Interior paint - (walls, ceilings, trim, and doors) - PAINT PROVID…" at bounding box center [339, 196] width 231 height 34
paste textarea "PLEASE QUOTE"
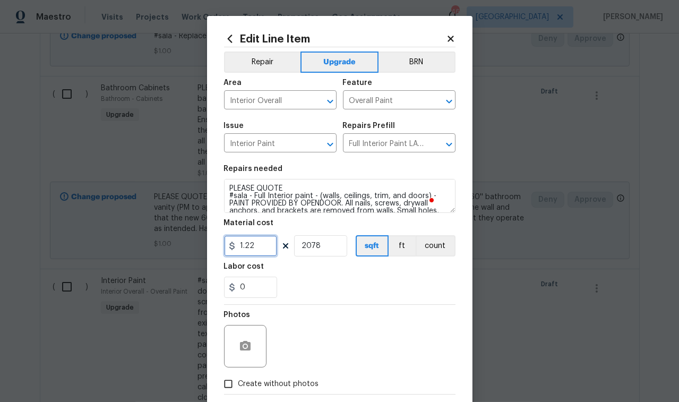
drag, startPoint x: 247, startPoint y: 250, endPoint x: 254, endPoint y: 251, distance: 6.5
click at [254, 251] on input "1.22" at bounding box center [250, 245] width 53 height 21
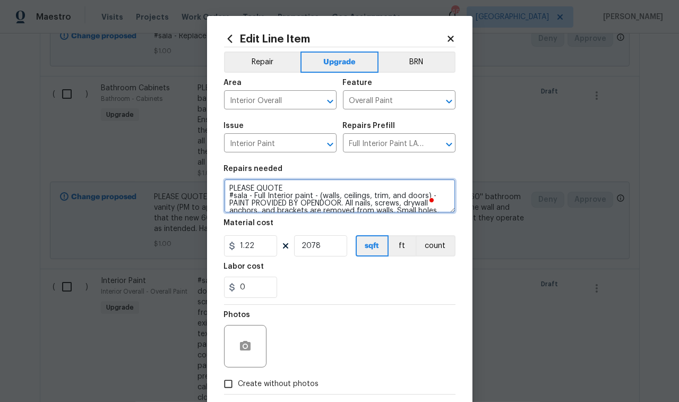
drag, startPoint x: 285, startPoint y: 190, endPoint x: 203, endPoint y: 190, distance: 82.8
click at [207, 190] on div "Edit Line Item Repair Upgrade BRN Area Interior Overall ​ Feature Overall Paint…" at bounding box center [339, 228] width 265 height 425
click at [227, 196] on textarea "#sala - Full Interior paint - (walls, ceilings, trim, and doors) - PAINT PROVID…" at bounding box center [339, 196] width 231 height 34
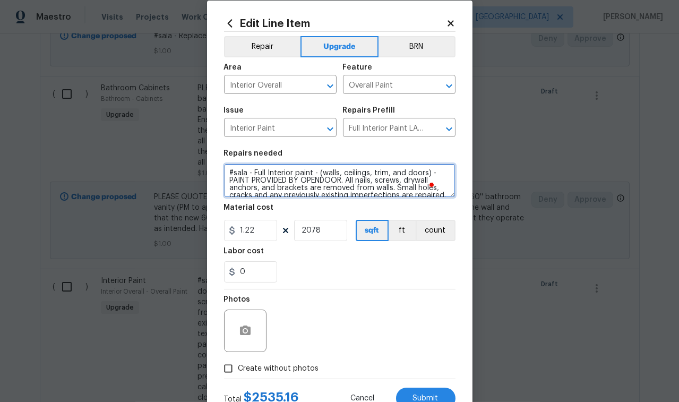
scroll to position [56, 0]
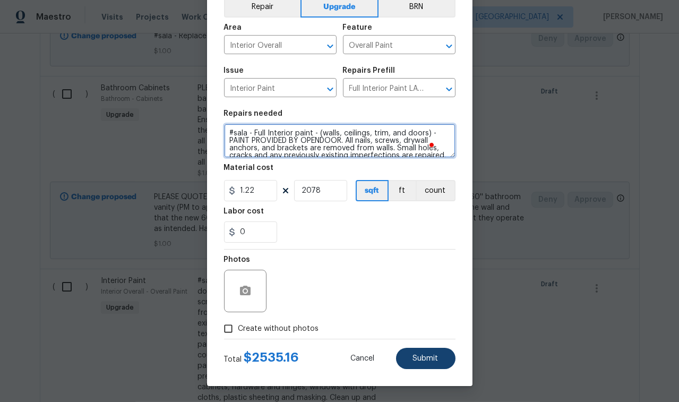
type textarea "#sala - Full Interior paint - (walls, ceilings, trim, and doors) - PAINT PROVID…"
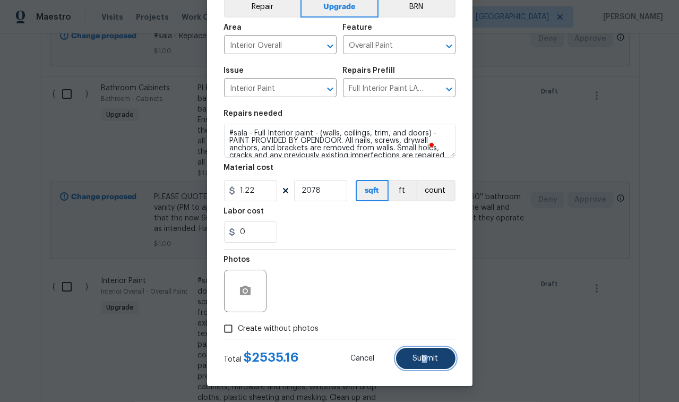
click at [421, 361] on span "Submit" at bounding box center [425, 358] width 25 height 8
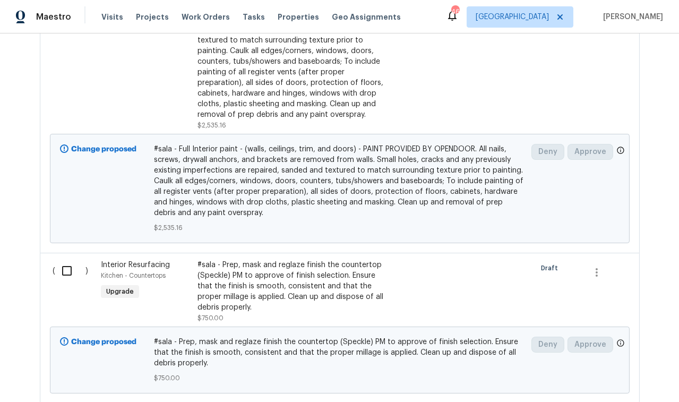
scroll to position [775, 0]
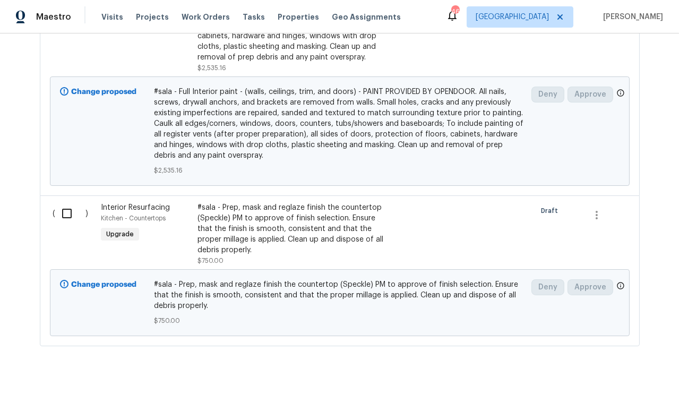
click at [252, 238] on div "#sala - Prep, mask and reglaze finish the countertop (Speckle) PM to approve of…" at bounding box center [290, 228] width 187 height 53
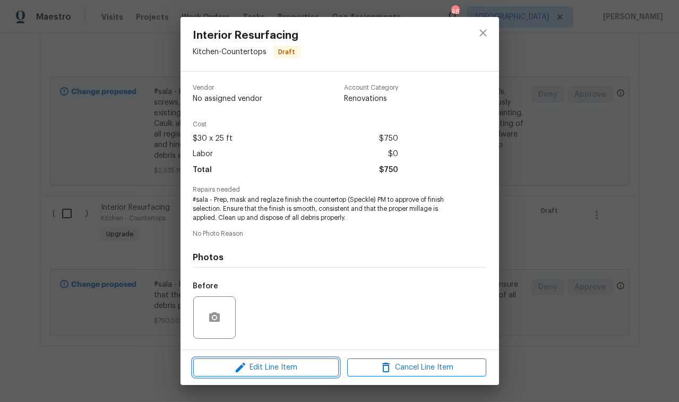
click at [285, 366] on span "Edit Line Item" at bounding box center [265, 367] width 139 height 13
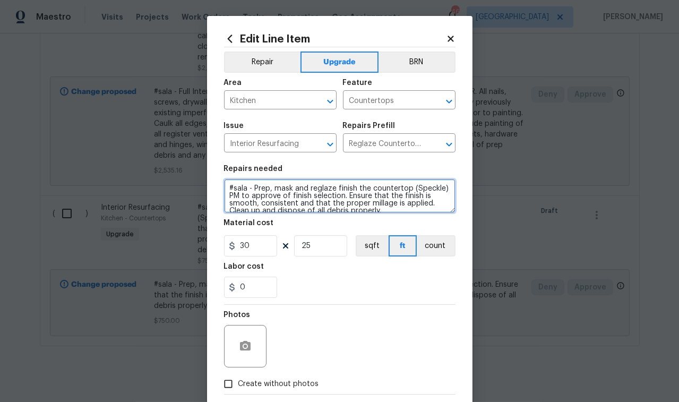
click at [227, 191] on textarea "#sala - Prep, mask and reglaze finish the countertop (Speckle) PM to approve of…" at bounding box center [339, 196] width 231 height 34
click at [248, 185] on textarea "#sala - Prep, mask and reglaze finish the countertop (Speckle) PM to approve of…" at bounding box center [339, 196] width 231 height 34
paste textarea "PLEASE QUOTE"
type textarea "PLEASE QUOTE #sala - Prep, mask and reglaze finish the countertop (Speckle) PM …"
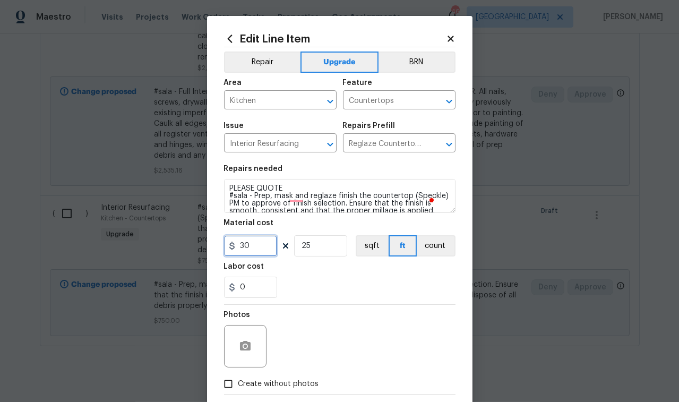
drag, startPoint x: 251, startPoint y: 253, endPoint x: 196, endPoint y: 250, distance: 54.7
click at [196, 250] on div "Edit Line Item Repair Upgrade BRN Area Kitchen ​ Feature Countertops ​ Issue In…" at bounding box center [339, 201] width 679 height 402
type input "1"
drag, startPoint x: 312, startPoint y: 247, endPoint x: 279, endPoint y: 247, distance: 33.4
click at [288, 247] on div "1 25 sqft ft count" at bounding box center [339, 245] width 231 height 21
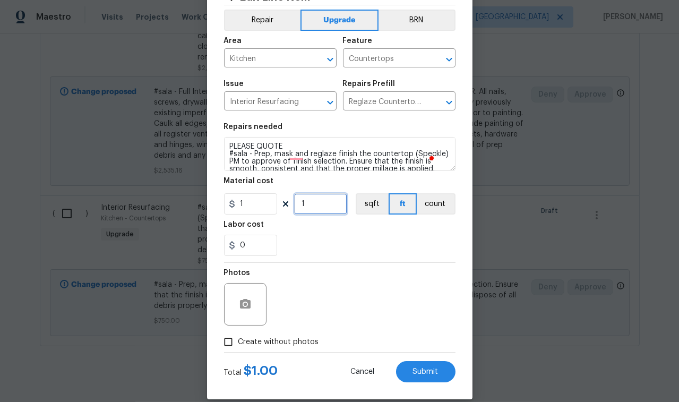
scroll to position [56, 0]
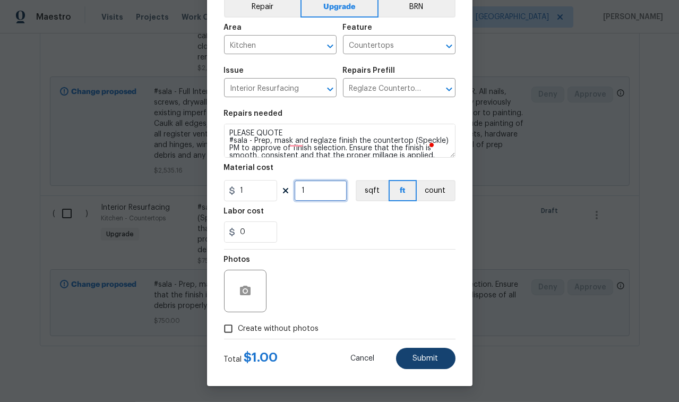
type input "1"
click at [418, 361] on span "Submit" at bounding box center [425, 358] width 25 height 8
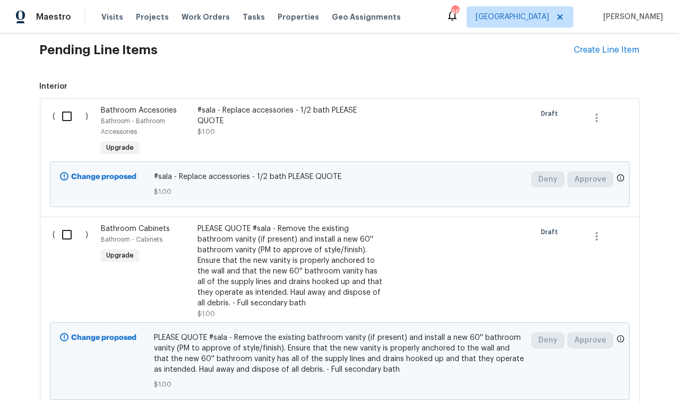
scroll to position [300, 0]
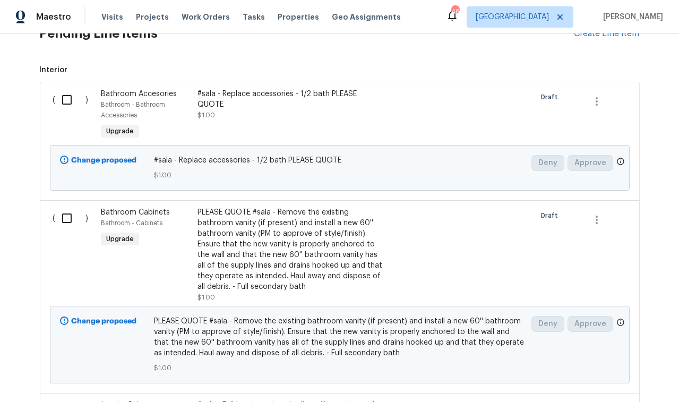
click at [244, 100] on div "#sala - Replace accessories - 1/2 bath PLEASE QUOTE $1.00" at bounding box center [290, 105] width 187 height 32
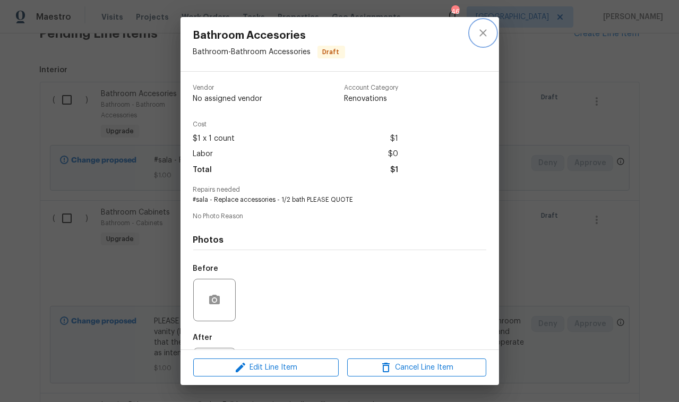
click at [485, 35] on icon "close" at bounding box center [482, 33] width 13 height 13
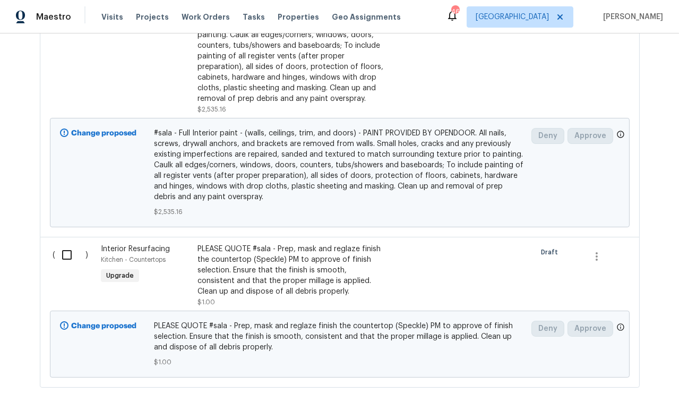
scroll to position [800, 0]
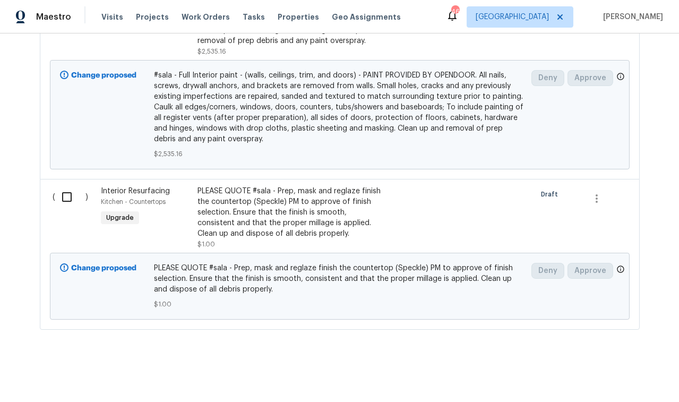
click at [273, 216] on div "PLEASE QUOTE #sala - Prep, mask and reglaze finish the countertop (Speckle) PM …" at bounding box center [290, 212] width 187 height 53
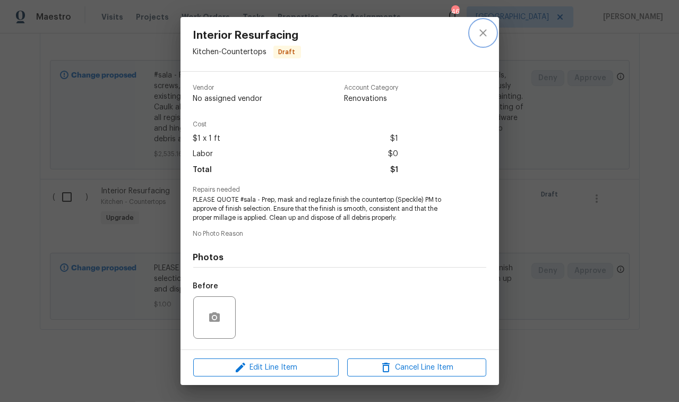
click at [482, 35] on icon "close" at bounding box center [482, 33] width 13 height 13
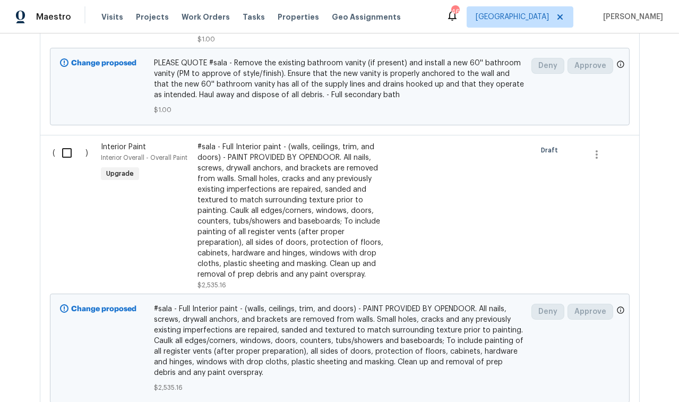
scroll to position [222, 0]
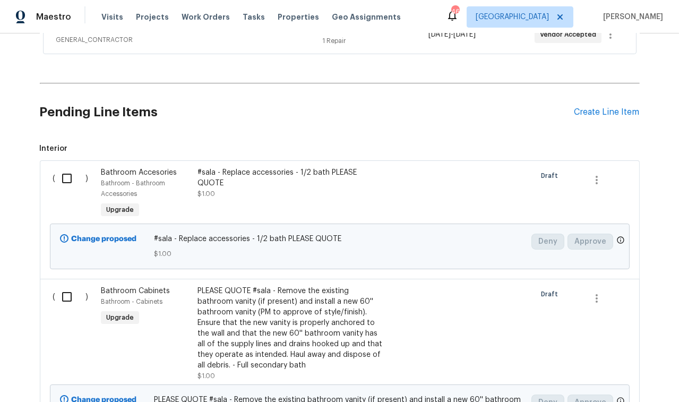
click at [65, 168] on input "checkbox" at bounding box center [71, 178] width 30 height 22
checkbox input "true"
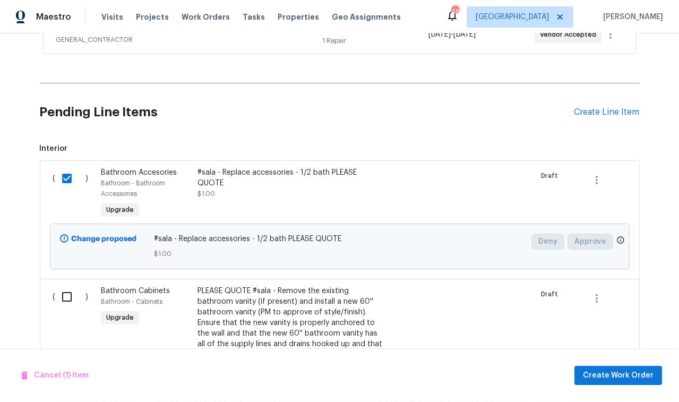
click at [63, 296] on input "checkbox" at bounding box center [71, 296] width 30 height 22
checkbox input "true"
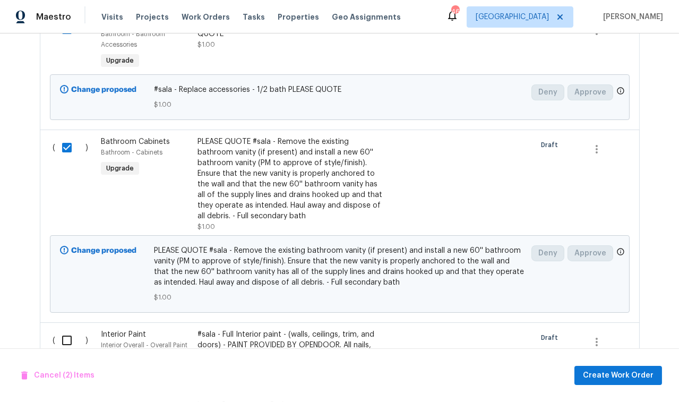
scroll to position [372, 0]
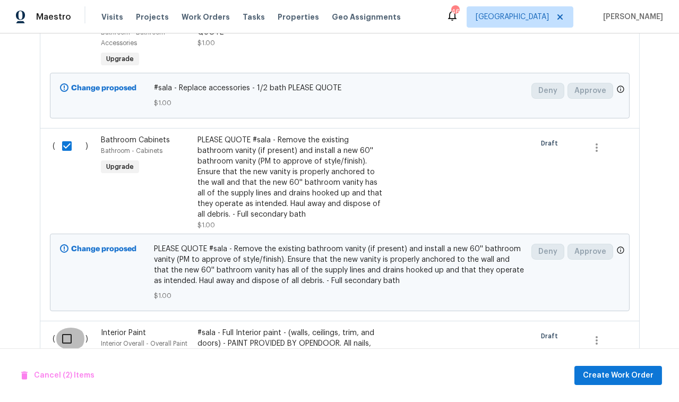
drag, startPoint x: 62, startPoint y: 332, endPoint x: 114, endPoint y: 303, distance: 59.4
click at [62, 332] on input "checkbox" at bounding box center [71, 338] width 30 height 22
checkbox input "true"
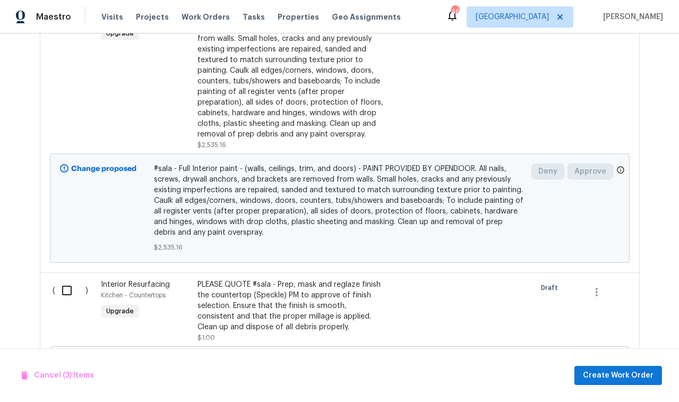
click at [69, 295] on input "checkbox" at bounding box center [71, 290] width 30 height 22
checkbox input "true"
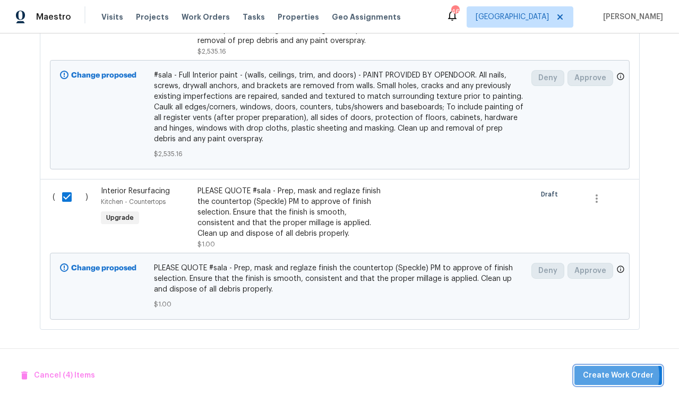
click at [619, 376] on span "Create Work Order" at bounding box center [618, 375] width 71 height 13
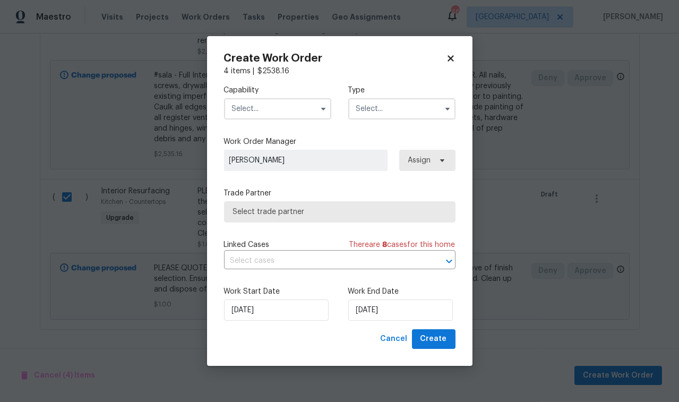
click at [271, 119] on input "text" at bounding box center [277, 108] width 107 height 21
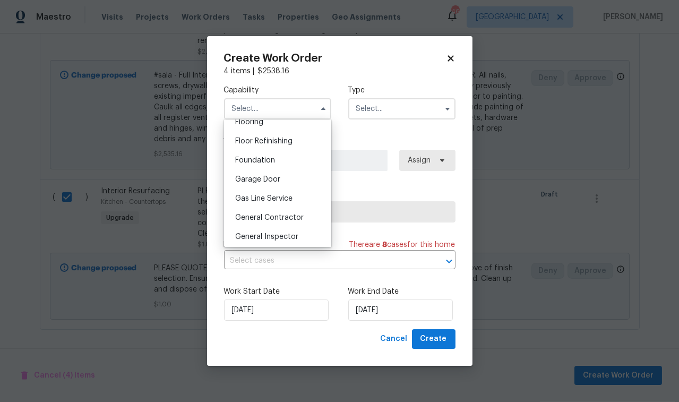
scroll to position [422, 0]
click at [285, 227] on div "General Contractor" at bounding box center [278, 216] width 102 height 19
type input "General Contractor"
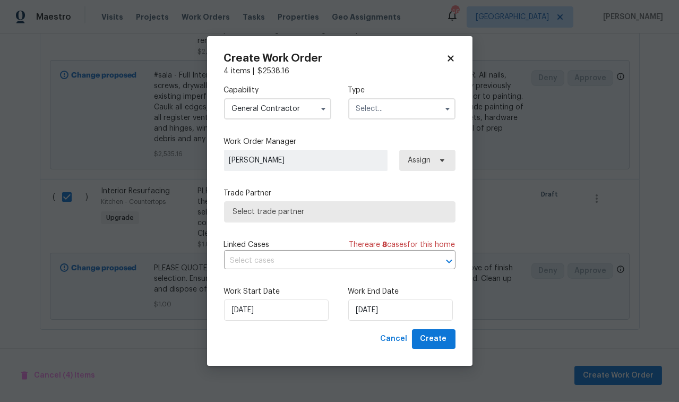
click at [377, 113] on input "text" at bounding box center [401, 108] width 107 height 21
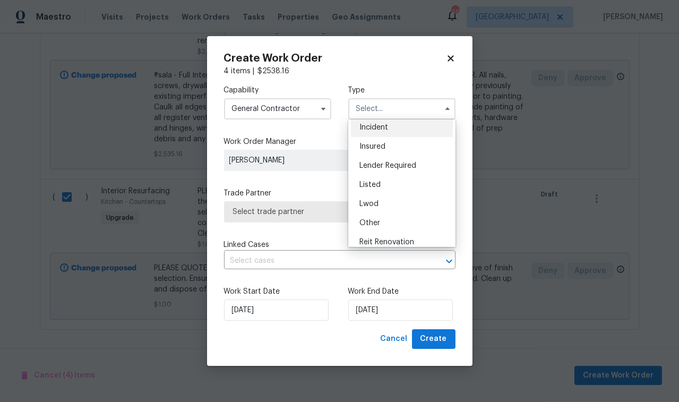
scroll to position [126, 0]
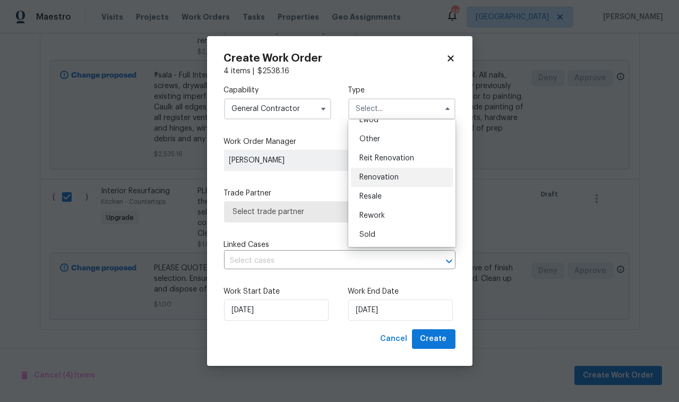
click at [389, 177] on span "Renovation" at bounding box center [378, 176] width 39 height 7
type input "Renovation"
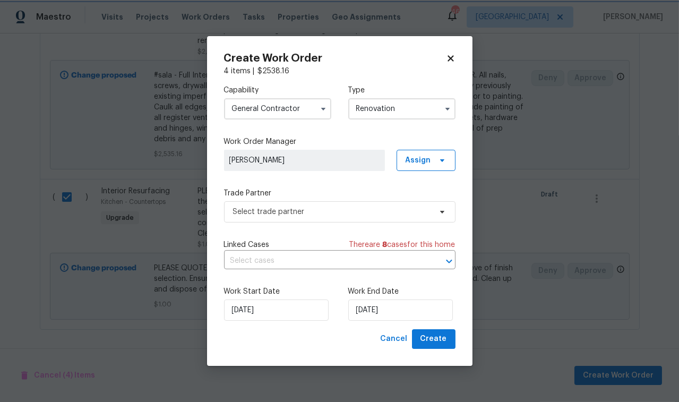
scroll to position [0, 0]
click at [433, 159] on span "Assign" at bounding box center [425, 160] width 59 height 21
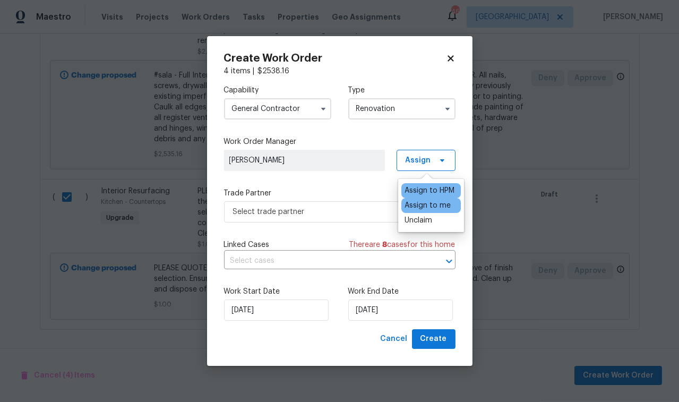
click at [421, 190] on div "Assign to HPM" at bounding box center [429, 190] width 50 height 11
click at [303, 216] on span "Select trade partner" at bounding box center [332, 211] width 198 height 11
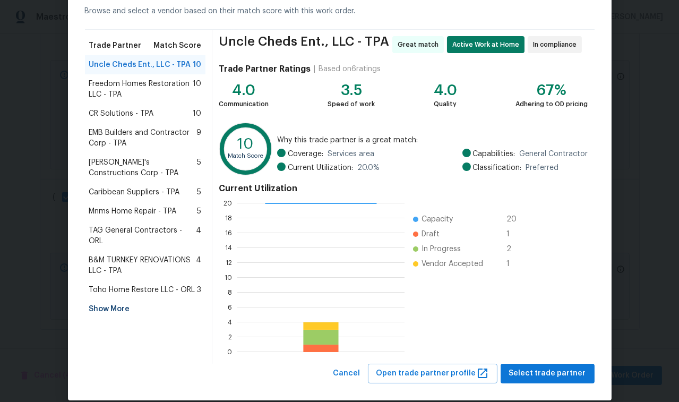
scroll to position [66, 0]
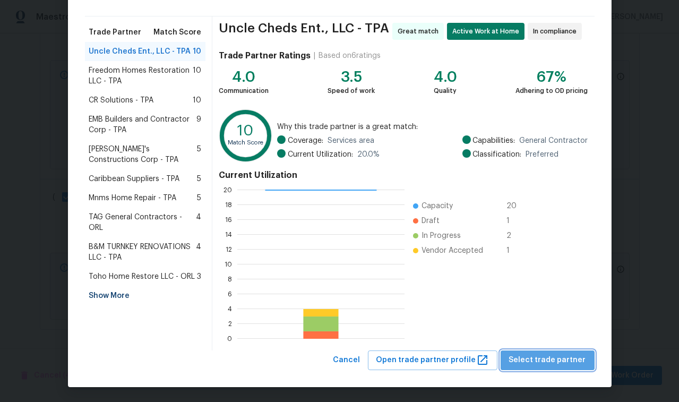
click at [552, 360] on span "Select trade partner" at bounding box center [547, 359] width 77 height 13
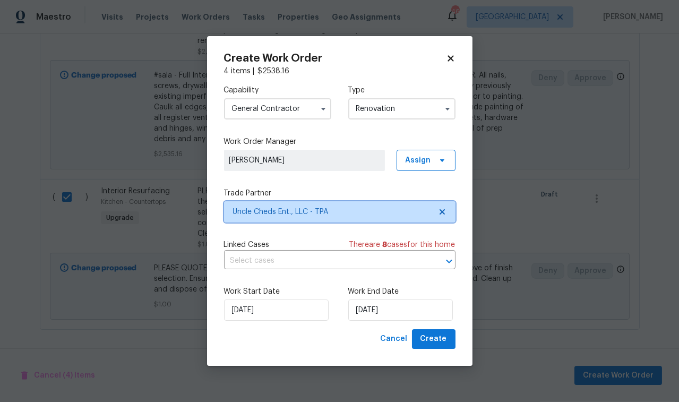
scroll to position [0, 0]
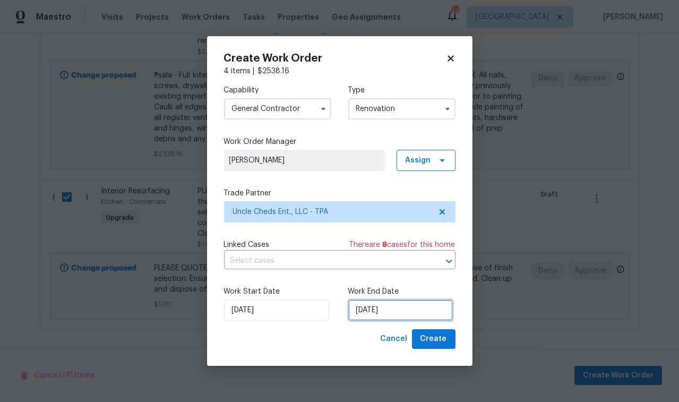
click at [400, 317] on input "[DATE]" at bounding box center [400, 309] width 105 height 21
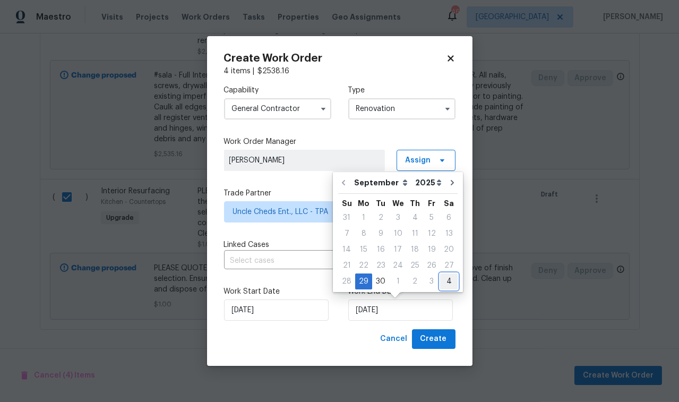
click at [446, 282] on div "4" at bounding box center [449, 281] width 18 height 15
type input "[DATE]"
select select "9"
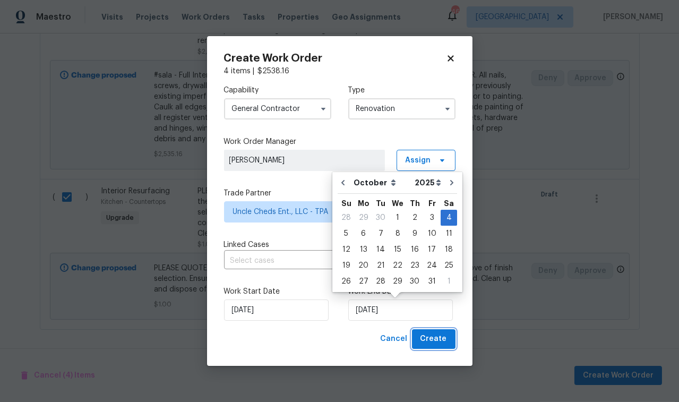
click at [446, 346] on button "Create" at bounding box center [434, 339] width 44 height 20
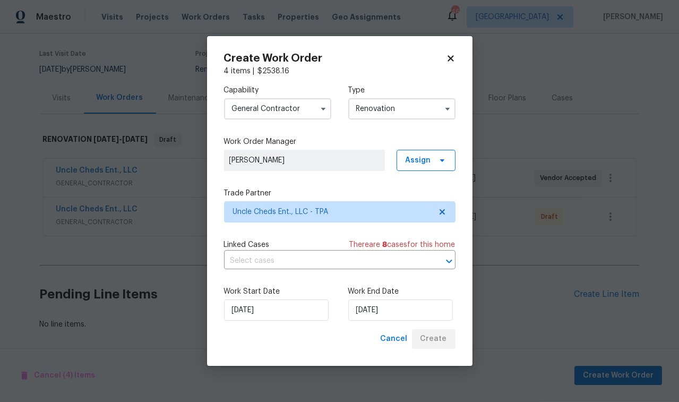
scroll to position [85, 0]
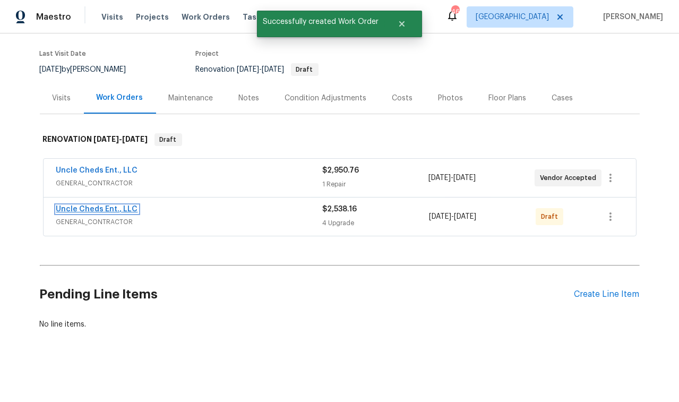
click at [103, 205] on link "Uncle Cheds Ent., LLC" at bounding box center [97, 208] width 82 height 7
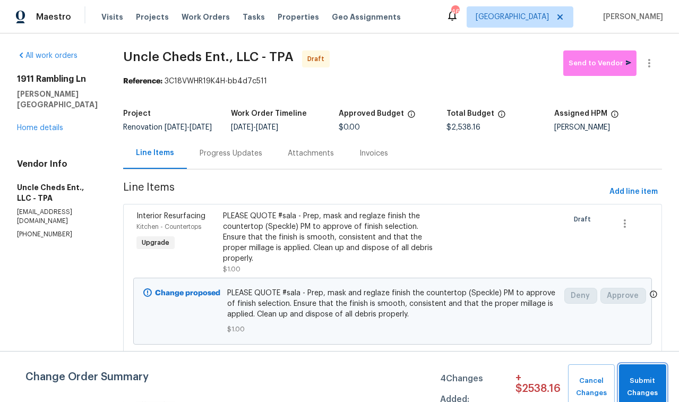
click at [657, 387] on span "Submit Changes" at bounding box center [642, 387] width 37 height 24
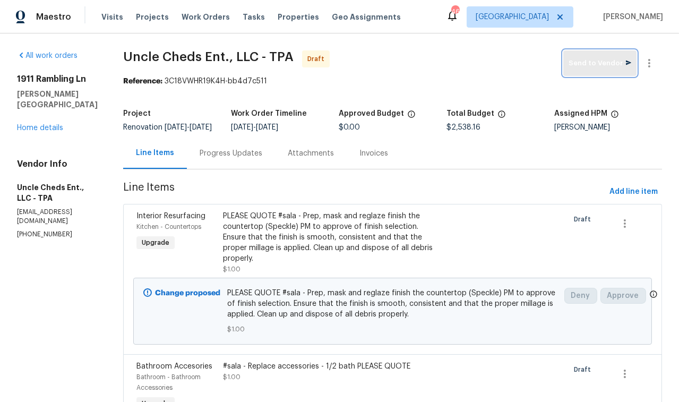
click at [598, 67] on span "Send to Vendor" at bounding box center [599, 63] width 63 height 12
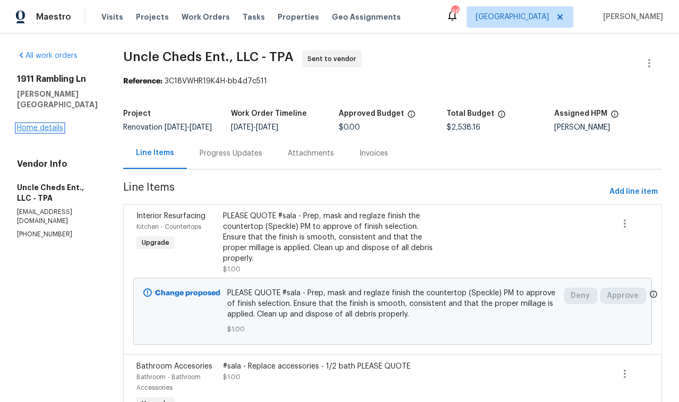
click at [51, 124] on link "Home details" at bounding box center [40, 127] width 46 height 7
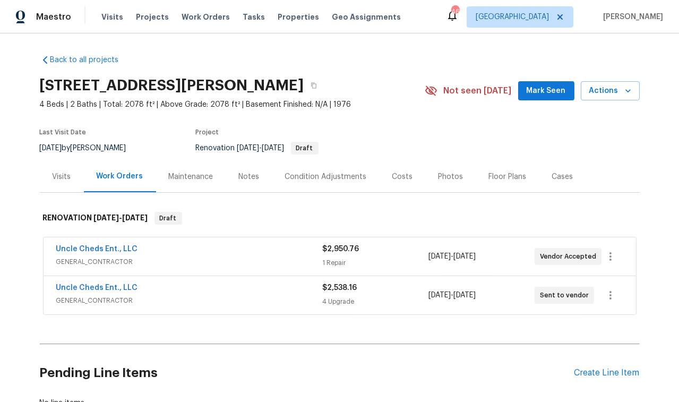
click at [240, 168] on div "Notes" at bounding box center [249, 176] width 46 height 31
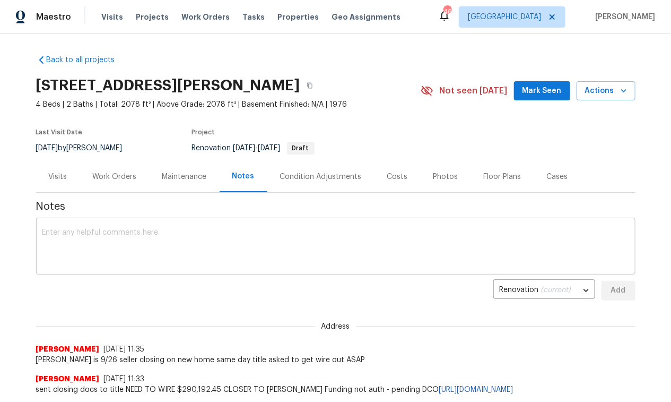
click at [141, 243] on textarea at bounding box center [335, 247] width 587 height 37
